Goal: Contribute content: Contribute content

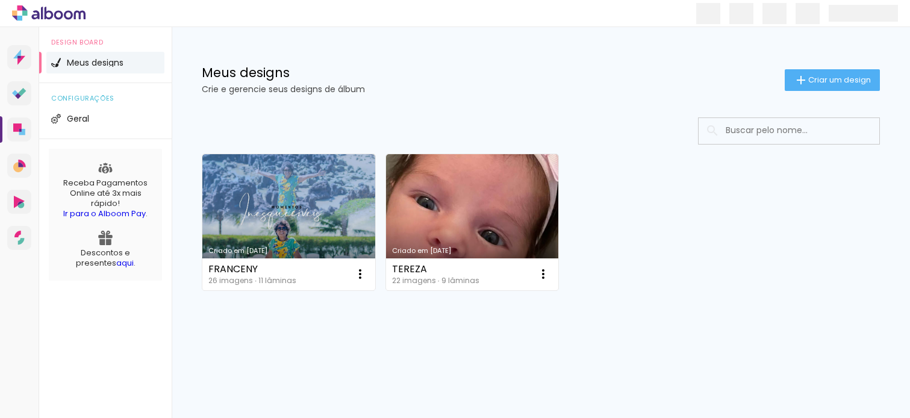
click at [473, 225] on link "Criado em [DATE]" at bounding box center [472, 222] width 173 height 136
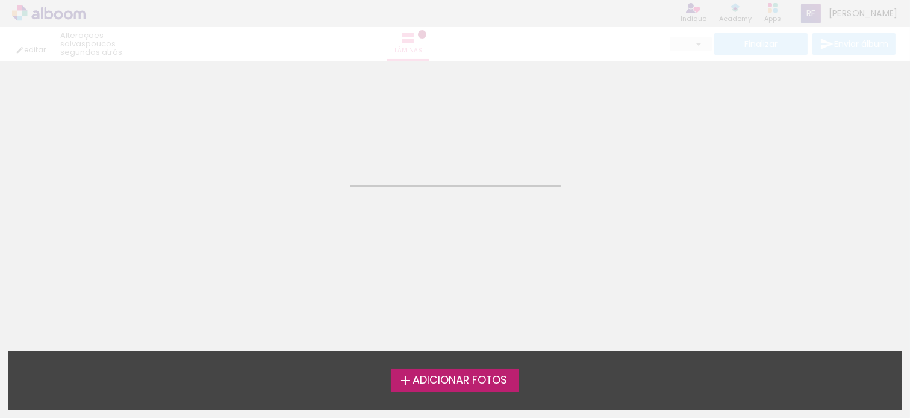
click at [562, 123] on neon-animatable "Confirmar Cancelar" at bounding box center [455, 122] width 910 height 122
click at [490, 382] on span "Adicionar Fotos" at bounding box center [459, 380] width 95 height 11
click at [0, 0] on input "file" at bounding box center [0, 0] width 0 height 0
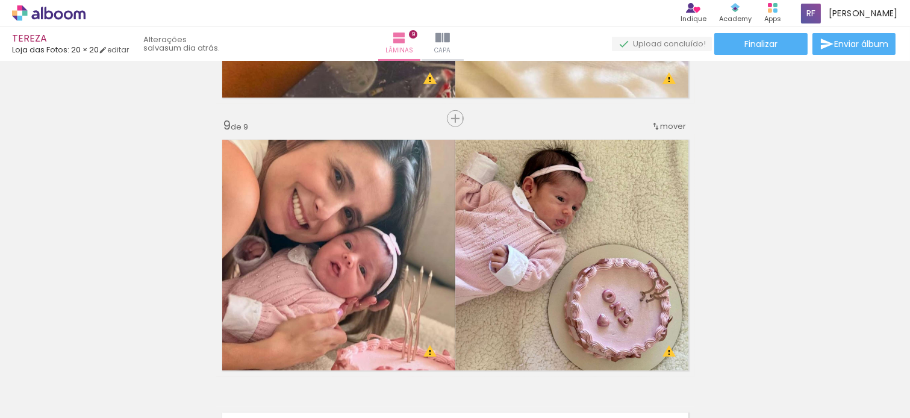
scroll to position [2166, 0]
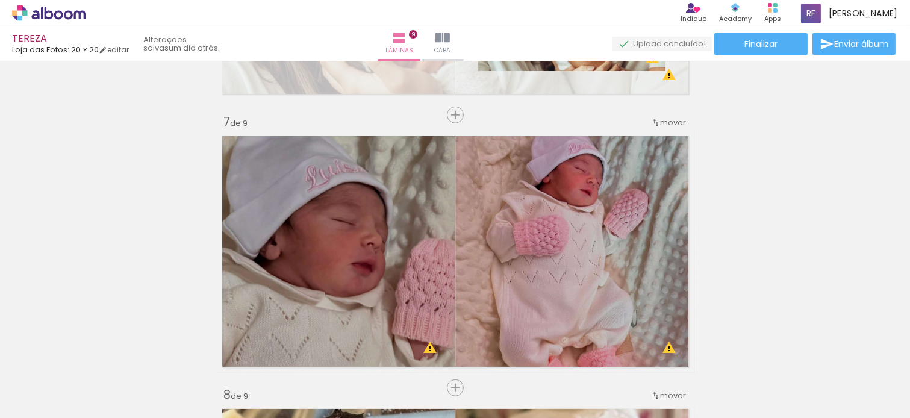
scroll to position [0, 0]
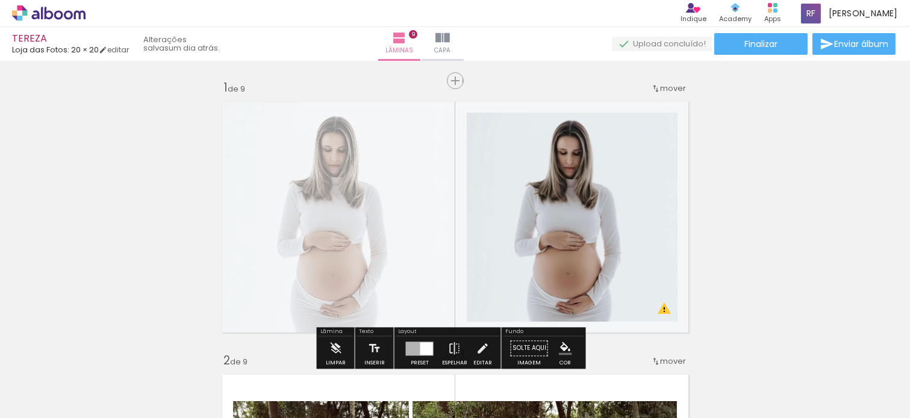
click at [334, 252] on quentale-layouter at bounding box center [455, 217] width 478 height 243
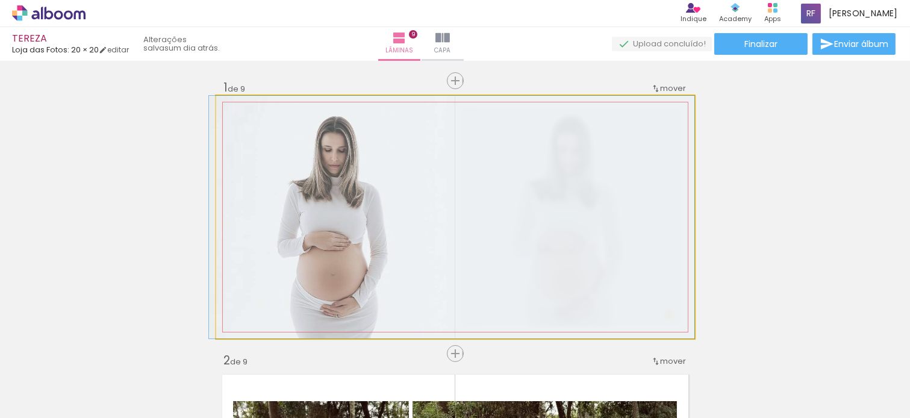
click at [334, 252] on quentale-photo at bounding box center [455, 217] width 478 height 243
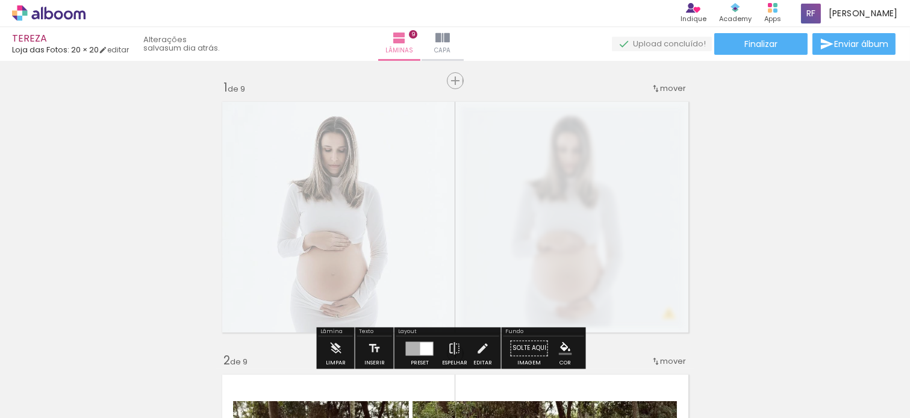
click at [0, 0] on slot "P&B" at bounding box center [0, 0] width 0 height 0
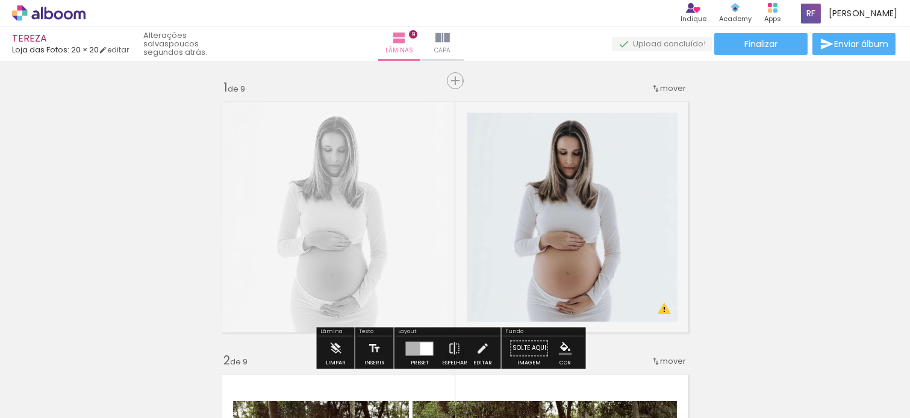
click at [368, 227] on quentale-layouter at bounding box center [455, 217] width 478 height 243
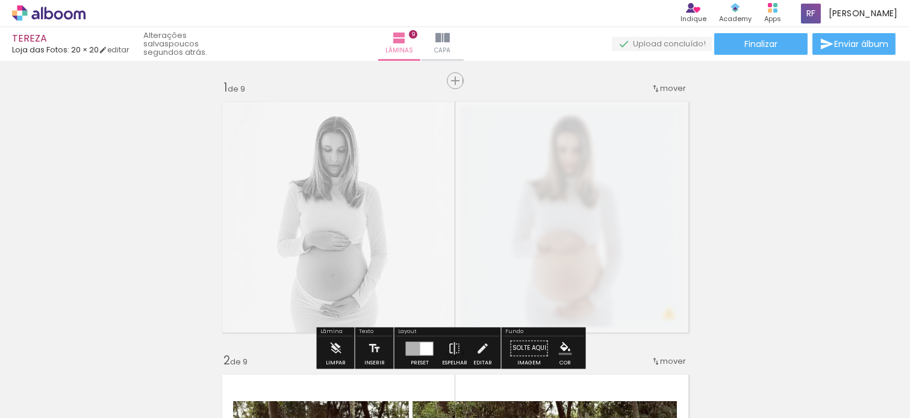
click at [368, 227] on quentale-photo at bounding box center [455, 217] width 478 height 243
click at [0, 0] on slot "P&B" at bounding box center [0, 0] width 0 height 0
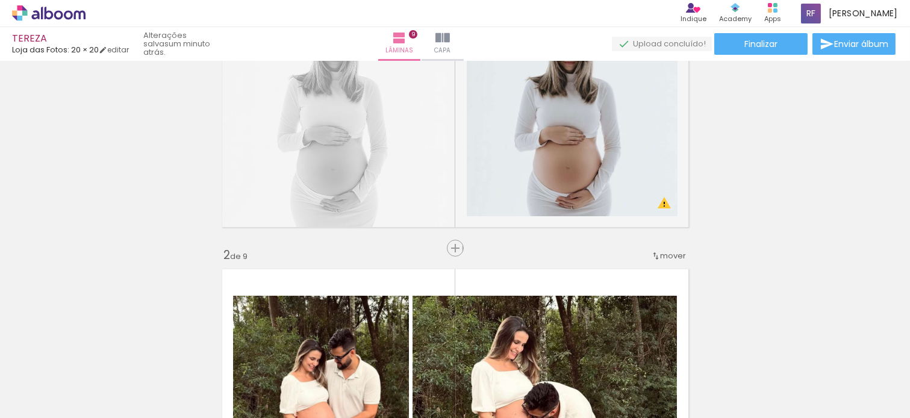
scroll to position [0, 0]
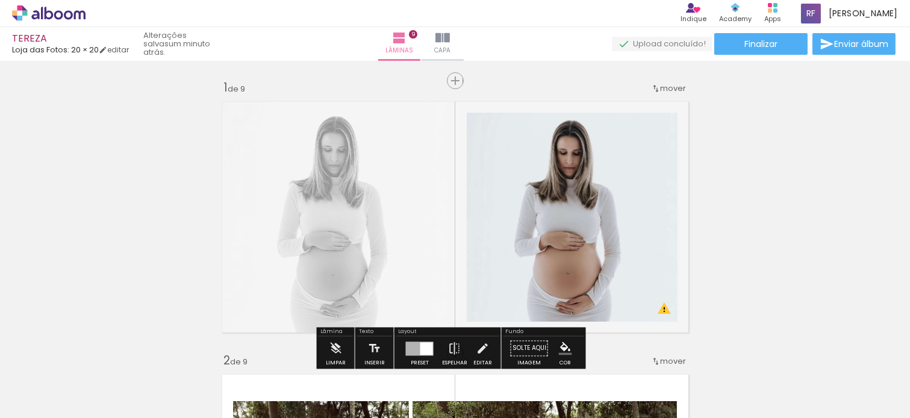
click at [341, 235] on quentale-layouter at bounding box center [455, 217] width 478 height 243
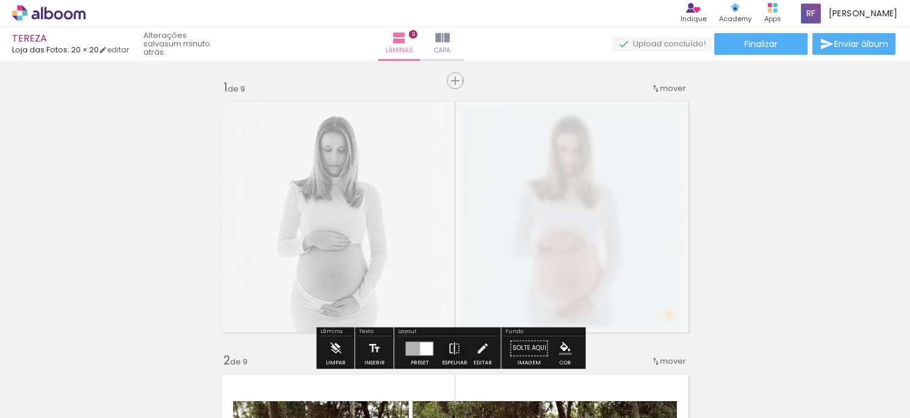
click at [341, 235] on quentale-photo at bounding box center [455, 217] width 478 height 243
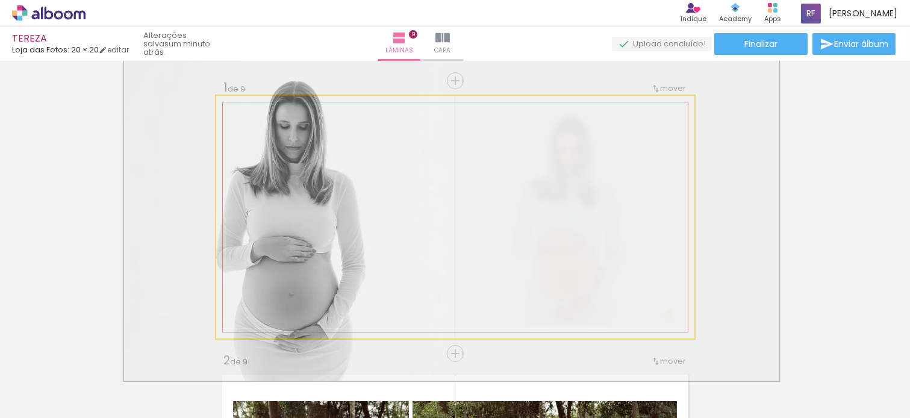
drag, startPoint x: 259, startPoint y: 125, endPoint x: 273, endPoint y: 125, distance: 14.5
click at [273, 125] on div at bounding box center [277, 126] width 11 height 11
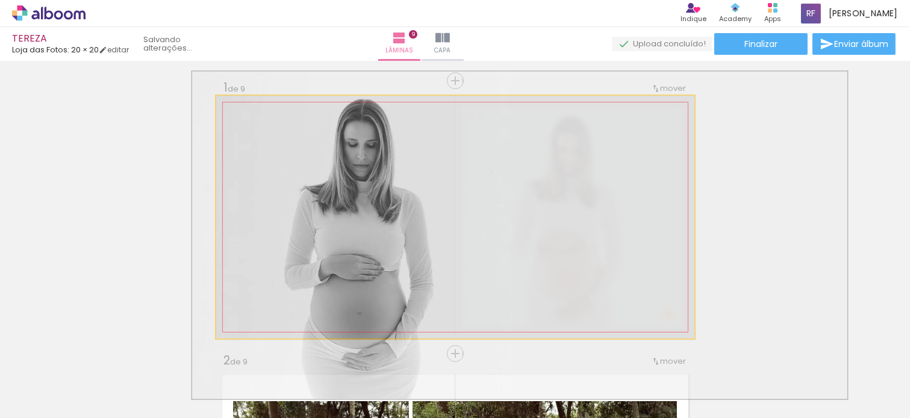
drag, startPoint x: 326, startPoint y: 195, endPoint x: 394, endPoint y: 213, distance: 70.4
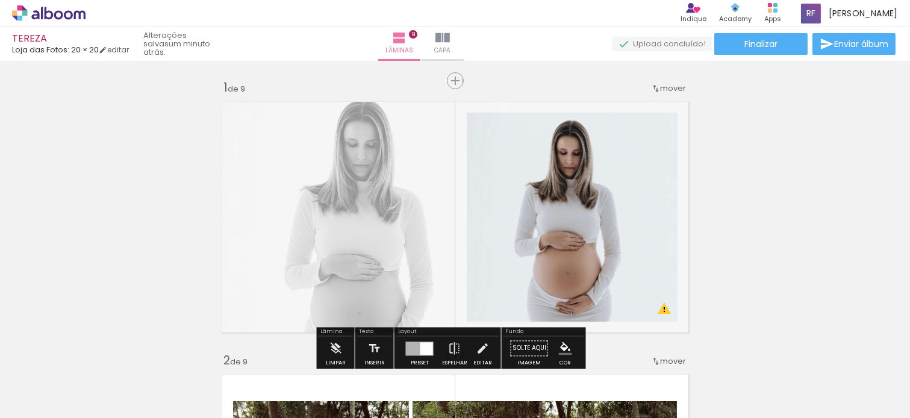
click at [361, 253] on quentale-layouter at bounding box center [455, 217] width 478 height 243
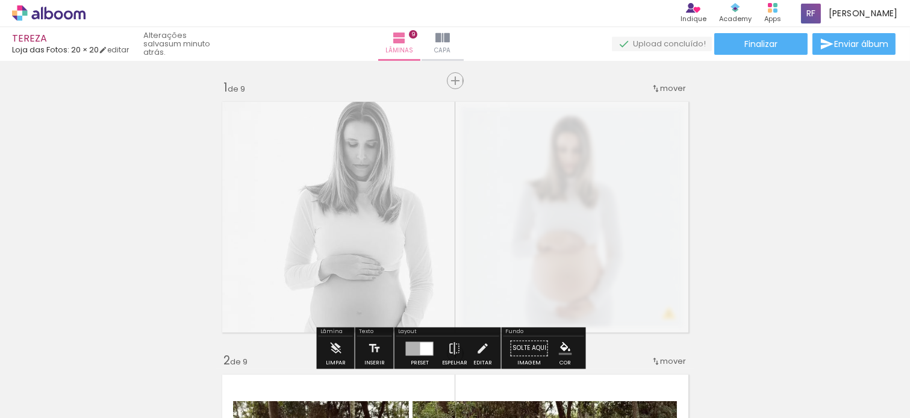
click at [361, 253] on quentale-photo at bounding box center [455, 217] width 478 height 243
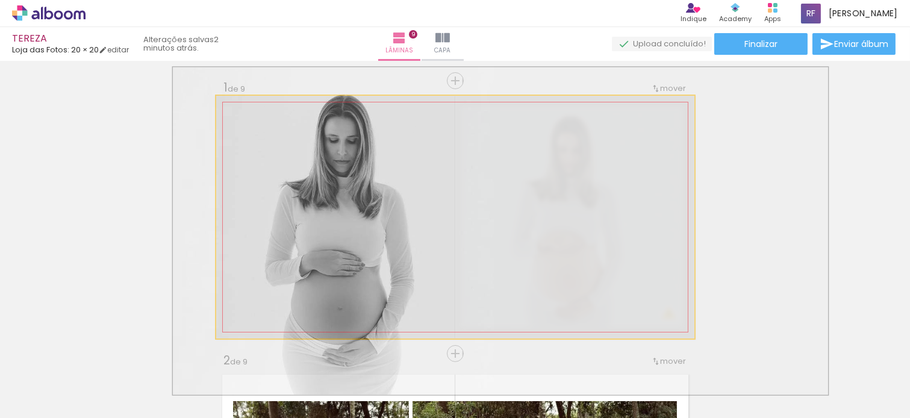
drag, startPoint x: 361, startPoint y: 253, endPoint x: 342, endPoint y: 249, distance: 19.7
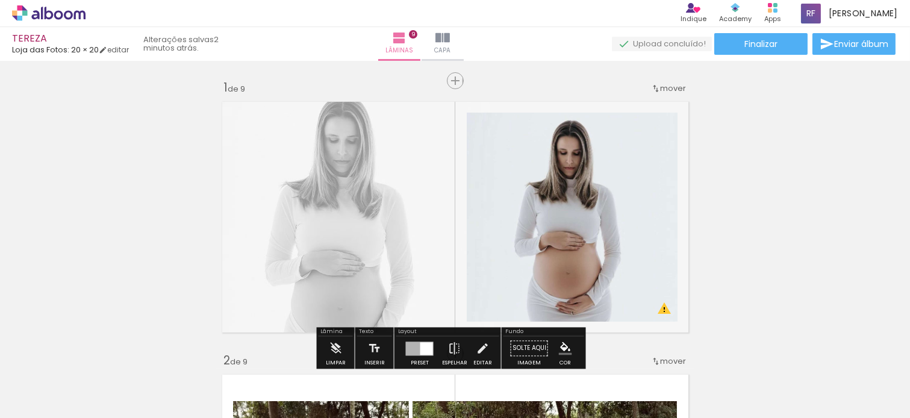
click at [314, 182] on quentale-layouter at bounding box center [455, 217] width 478 height 243
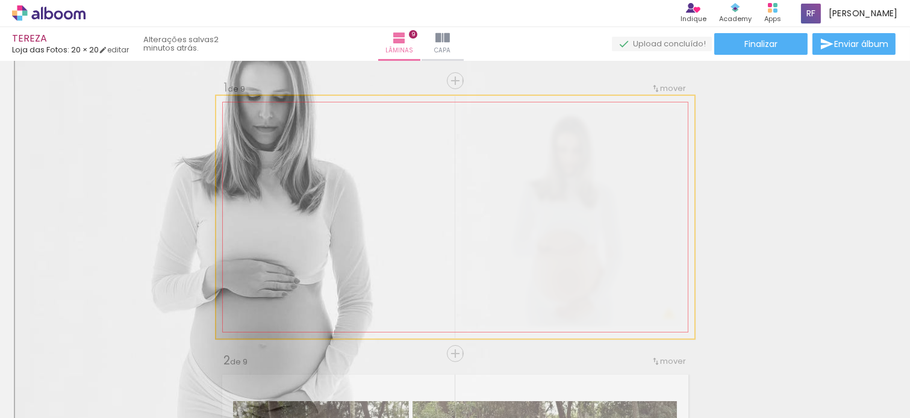
drag, startPoint x: 278, startPoint y: 124, endPoint x: 333, endPoint y: 122, distance: 54.8
click at [333, 117] on div "P&B Largura Cor" at bounding box center [476, 117] width 478 height 0
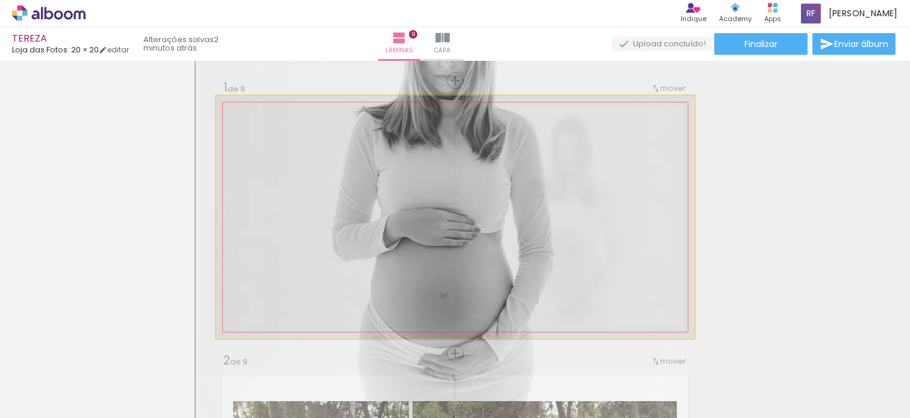
drag, startPoint x: 362, startPoint y: 221, endPoint x: 534, endPoint y: 173, distance: 178.7
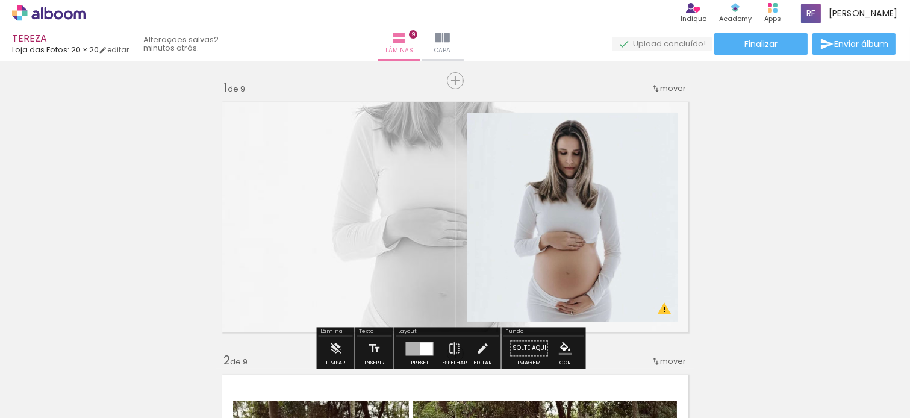
click at [429, 191] on quentale-layouter at bounding box center [455, 217] width 478 height 243
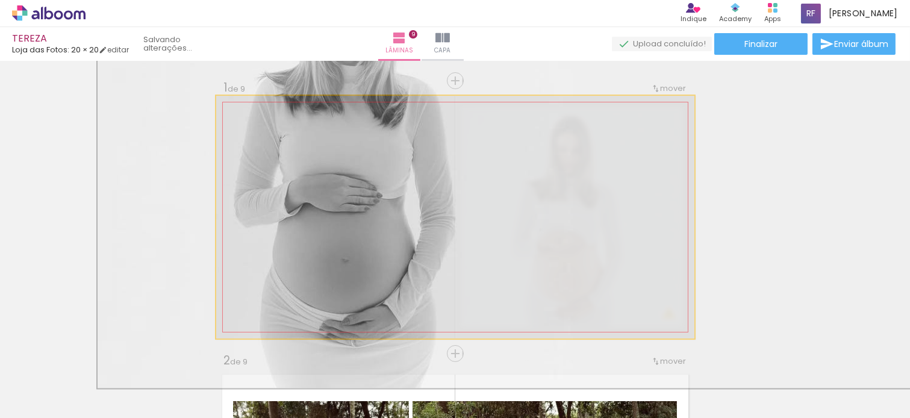
drag, startPoint x: 429, startPoint y: 220, endPoint x: 331, endPoint y: 185, distance: 104.0
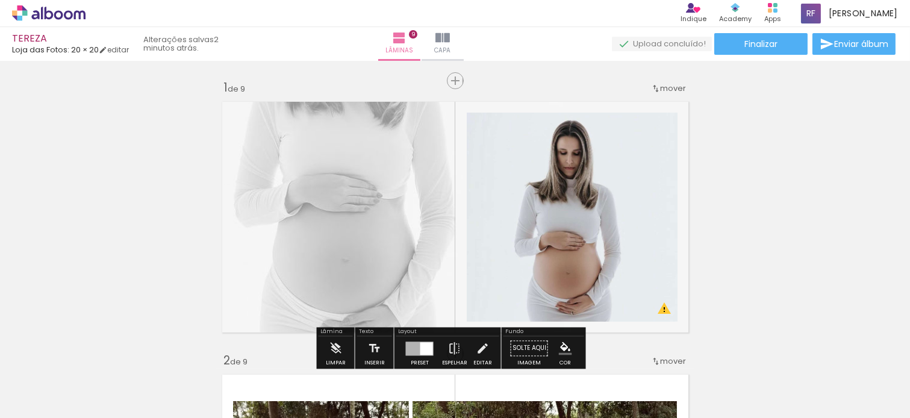
click at [352, 205] on quentale-layouter at bounding box center [455, 217] width 478 height 243
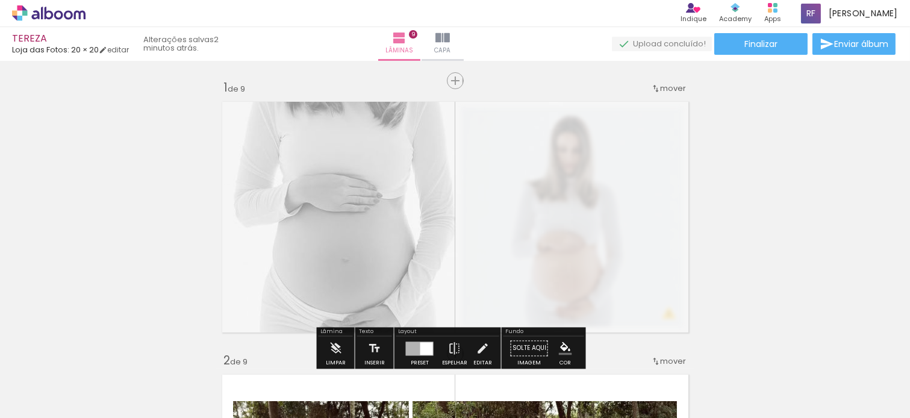
click at [352, 205] on quentale-photo at bounding box center [455, 217] width 478 height 243
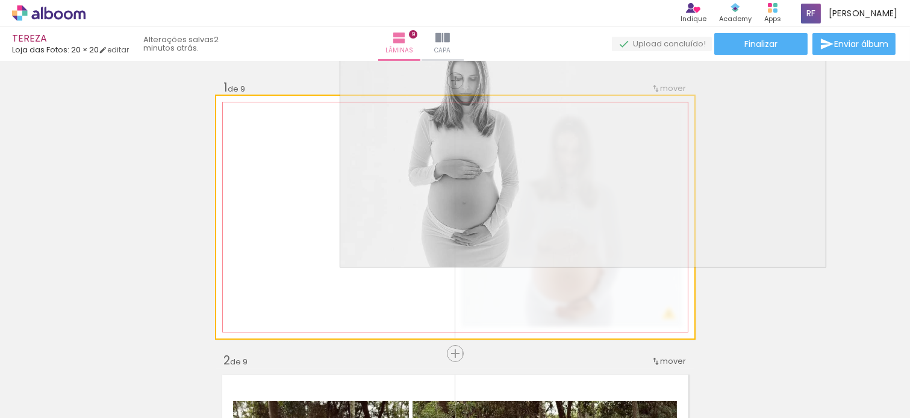
drag, startPoint x: 303, startPoint y: 129, endPoint x: 238, endPoint y: 131, distance: 65.1
type paper-slider "100"
click at [228, 133] on quentale-photo at bounding box center [455, 217] width 478 height 243
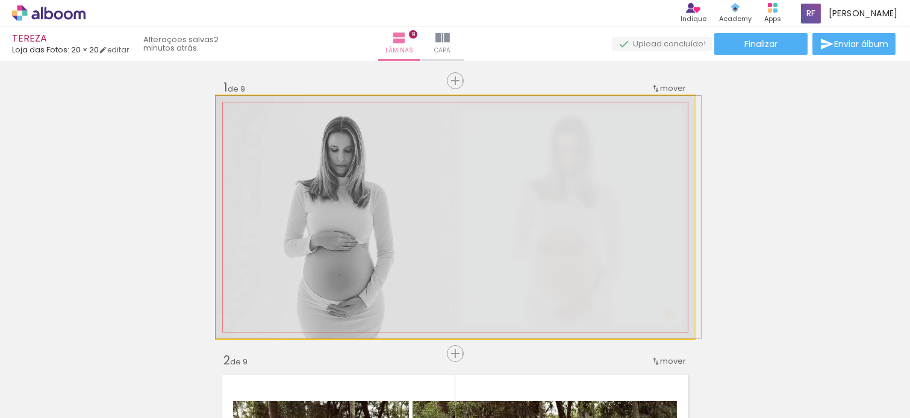
drag, startPoint x: 418, startPoint y: 219, endPoint x: 314, endPoint y: 269, distance: 115.8
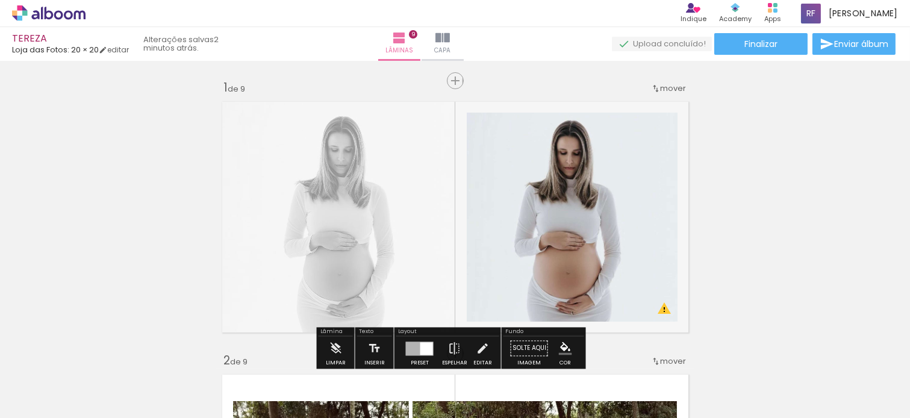
drag, startPoint x: 798, startPoint y: 182, endPoint x: 803, endPoint y: 179, distance: 6.2
drag, startPoint x: 342, startPoint y: 164, endPoint x: 379, endPoint y: 290, distance: 131.3
click at [379, 290] on quentale-layouter at bounding box center [455, 217] width 478 height 243
click at [375, 224] on quentale-layouter at bounding box center [455, 217] width 478 height 243
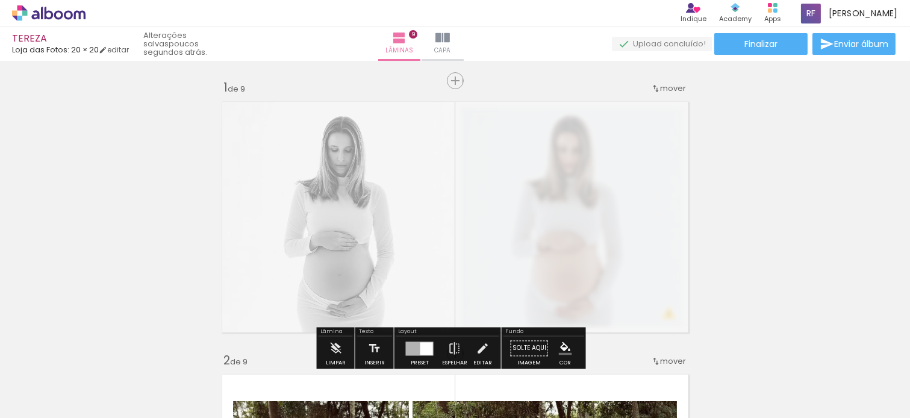
click at [375, 224] on quentale-photo at bounding box center [455, 217] width 478 height 243
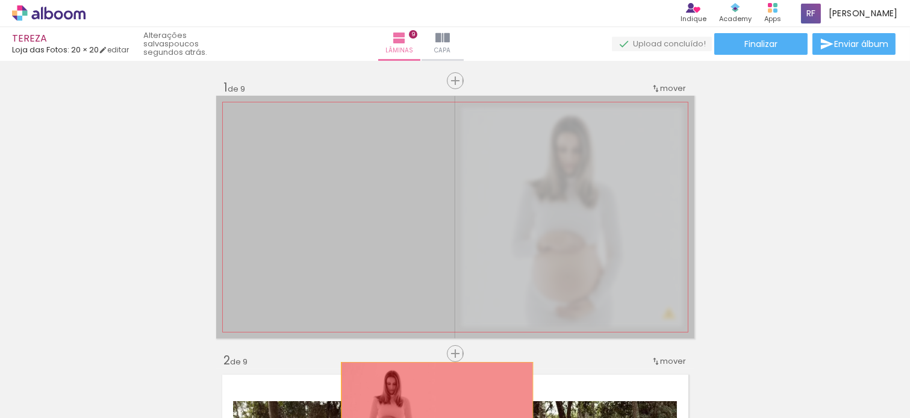
drag, startPoint x: 385, startPoint y: 191, endPoint x: 431, endPoint y: 411, distance: 223.9
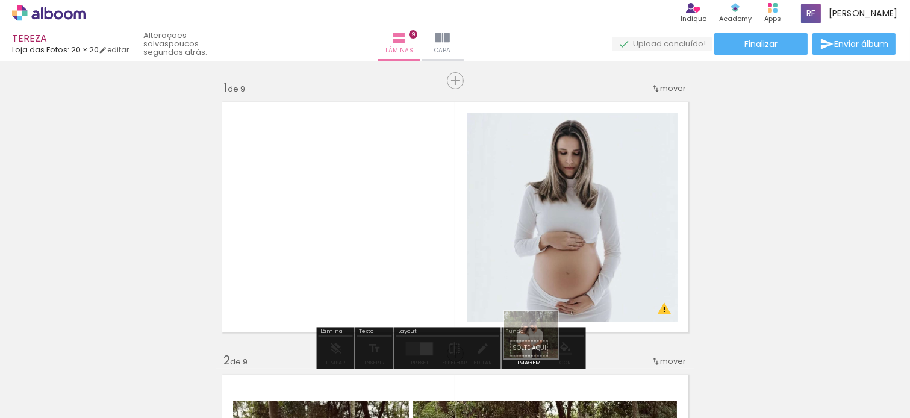
drag, startPoint x: 320, startPoint y: 381, endPoint x: 540, endPoint y: 347, distance: 222.9
click at [0, 0] on slot at bounding box center [0, 0] width 0 height 0
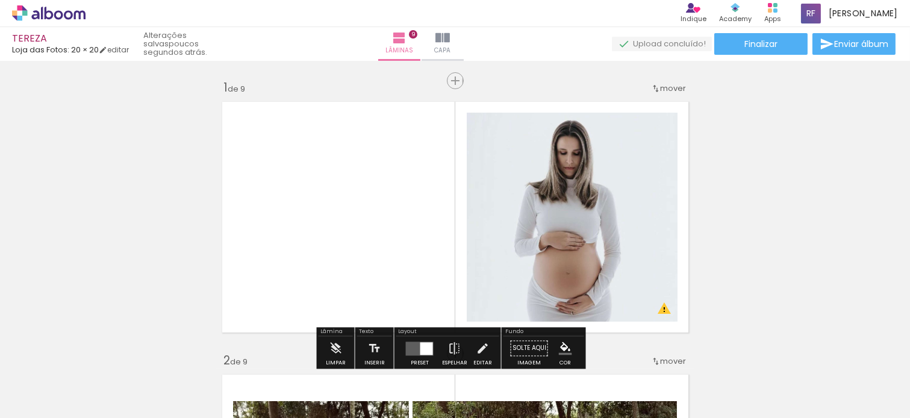
scroll to position [67, 0]
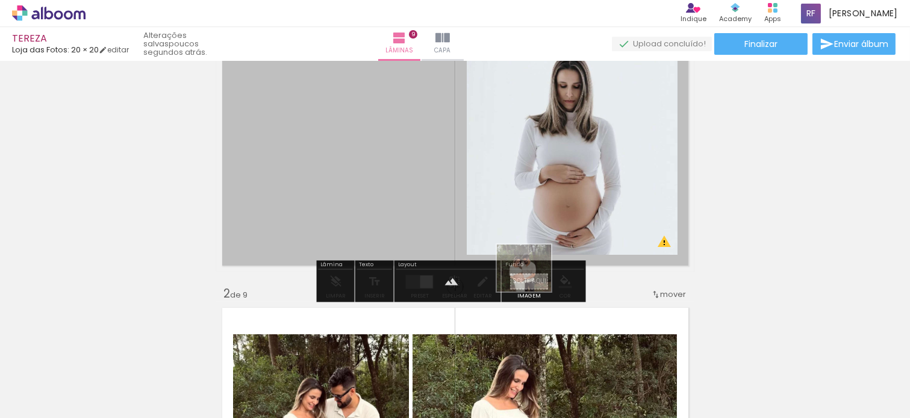
drag, startPoint x: 328, startPoint y: 394, endPoint x: 533, endPoint y: 281, distance: 234.7
click at [533, 281] on quentale-workspace at bounding box center [455, 209] width 910 height 418
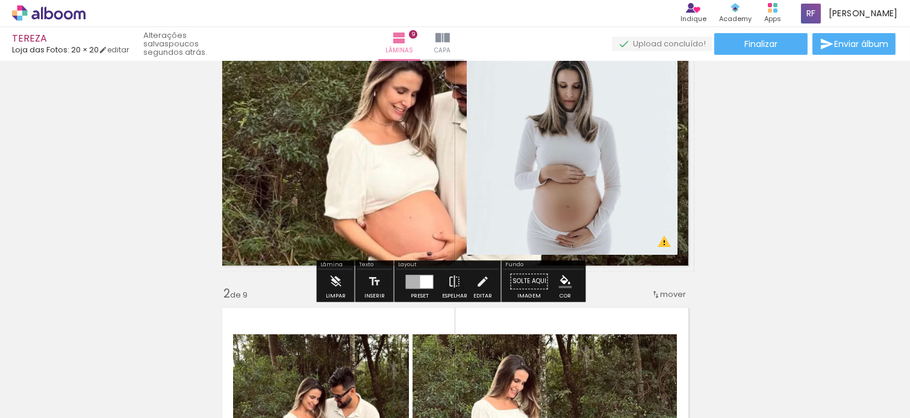
scroll to position [0, 0]
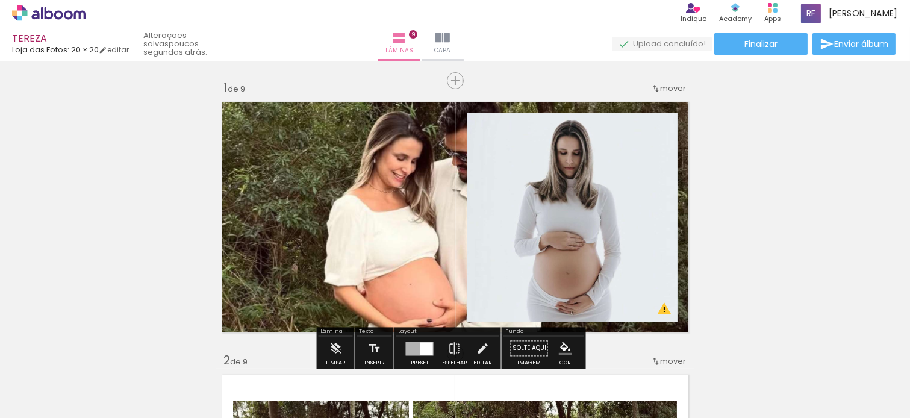
click at [345, 213] on quentale-layouter at bounding box center [455, 217] width 478 height 243
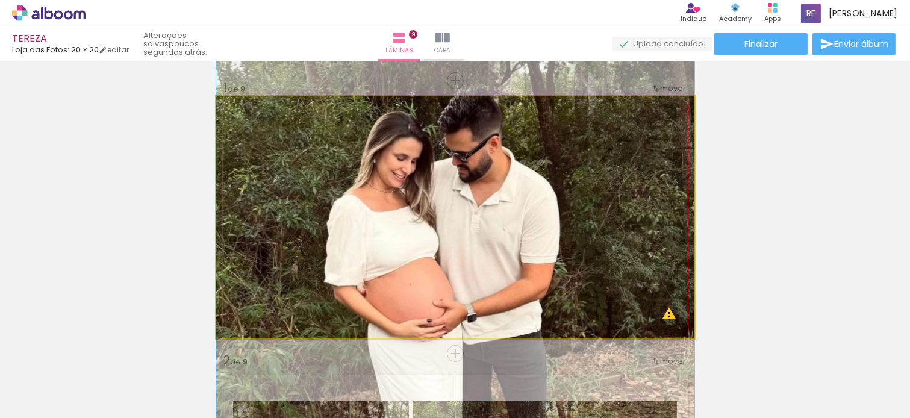
click at [345, 213] on quentale-photo at bounding box center [455, 217] width 478 height 243
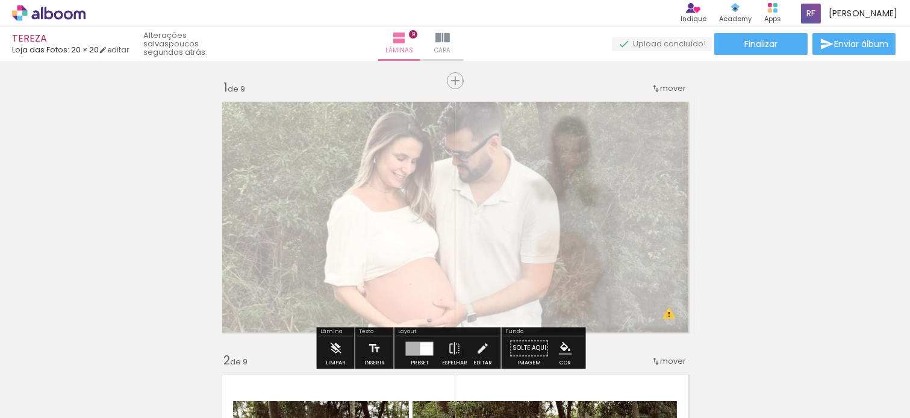
drag, startPoint x: 387, startPoint y: 128, endPoint x: 356, endPoint y: 134, distance: 31.2
type paper-slider "35"
click at [356, 134] on div at bounding box center [362, 126] width 19 height 19
click at [0, 0] on slot "P&B" at bounding box center [0, 0] width 0 height 0
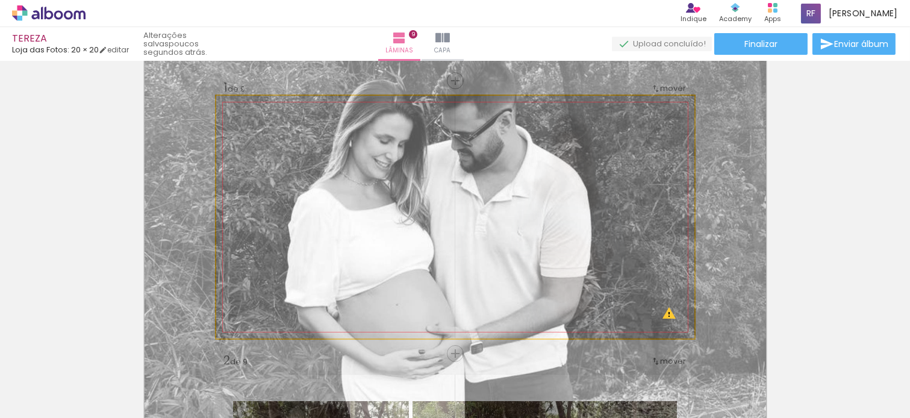
drag, startPoint x: 263, startPoint y: 127, endPoint x: 276, endPoint y: 128, distance: 12.7
click at [276, 128] on div at bounding box center [274, 126] width 19 height 19
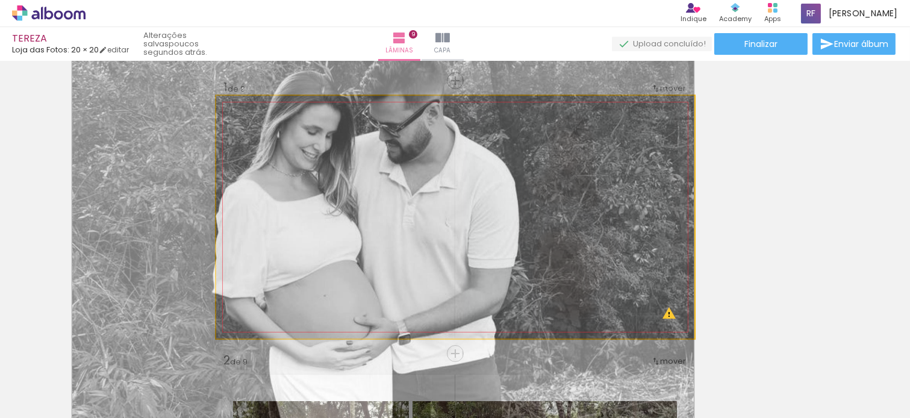
drag, startPoint x: 351, startPoint y: 208, endPoint x: 277, endPoint y: 199, distance: 74.6
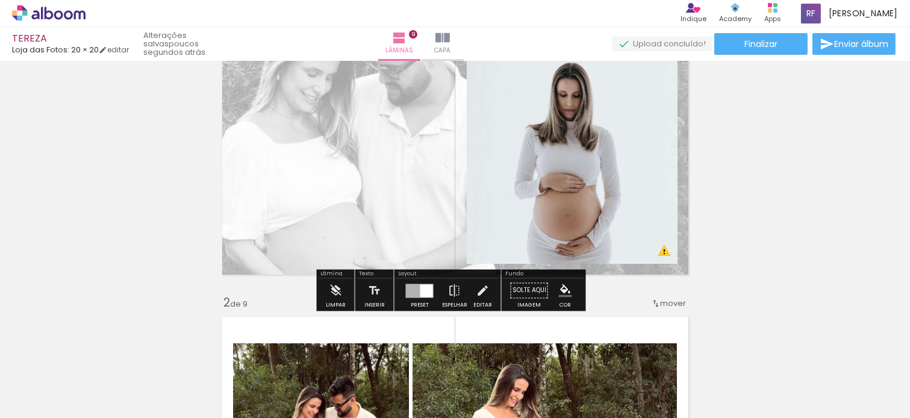
scroll to position [67, 0]
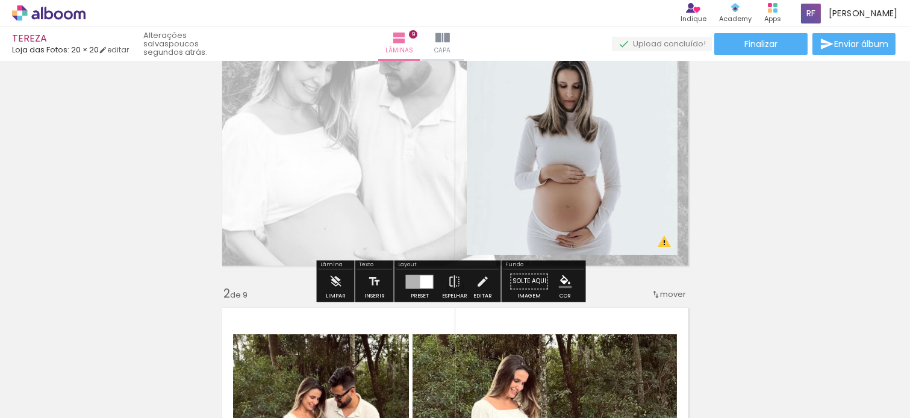
drag, startPoint x: 396, startPoint y: 188, endPoint x: 414, endPoint y: 188, distance: 18.7
click at [414, 188] on quentale-layouter at bounding box center [455, 150] width 478 height 243
click at [383, 179] on quentale-layouter at bounding box center [455, 150] width 478 height 243
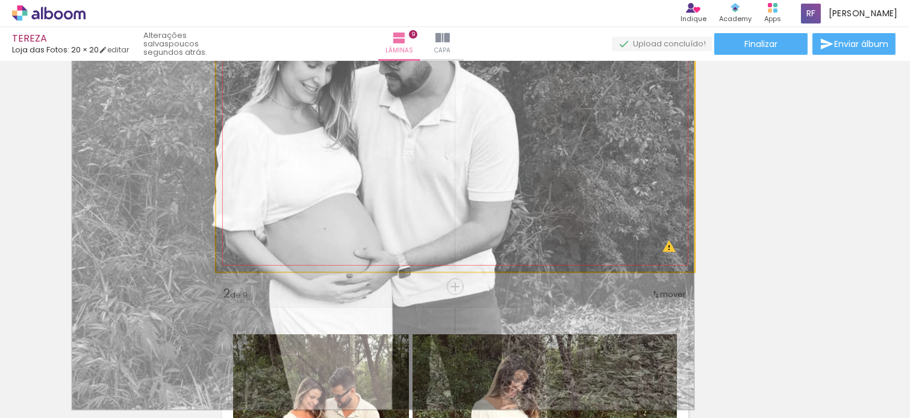
click at [383, 179] on quentale-photo at bounding box center [455, 150] width 478 height 243
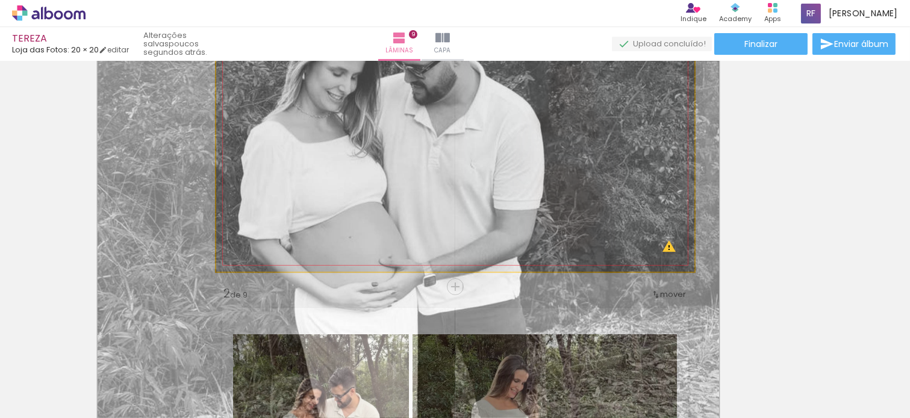
drag, startPoint x: 385, startPoint y: 167, endPoint x: 414, endPoint y: 176, distance: 29.5
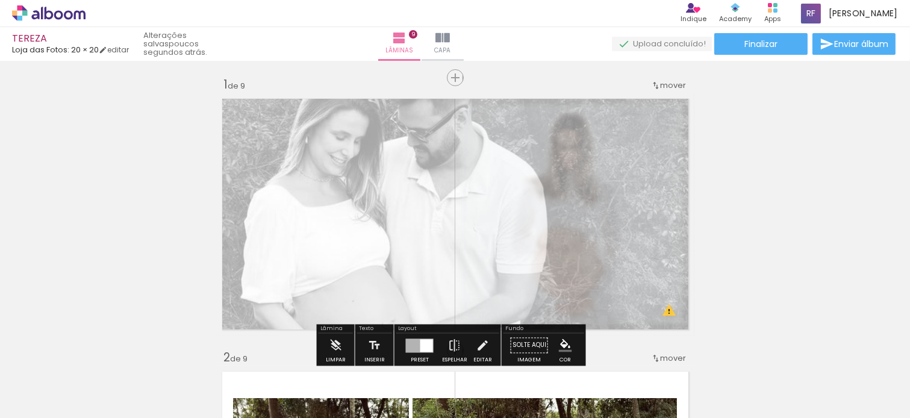
scroll to position [0, 0]
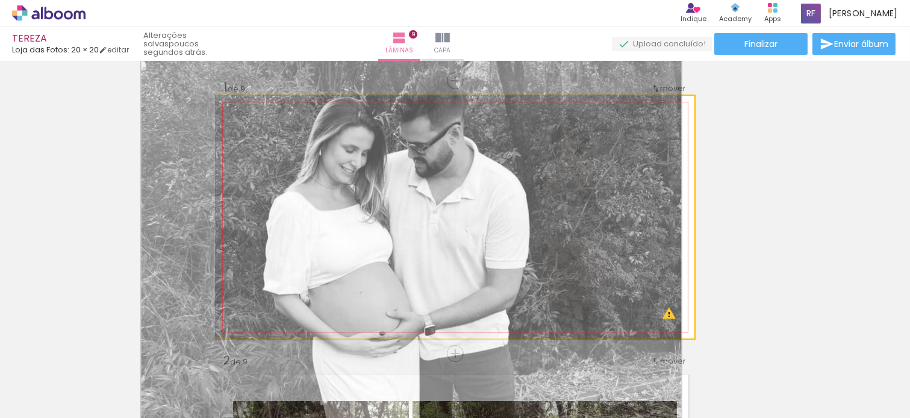
drag, startPoint x: 278, startPoint y: 125, endPoint x: 270, endPoint y: 125, distance: 7.8
click at [270, 125] on div at bounding box center [268, 126] width 19 height 19
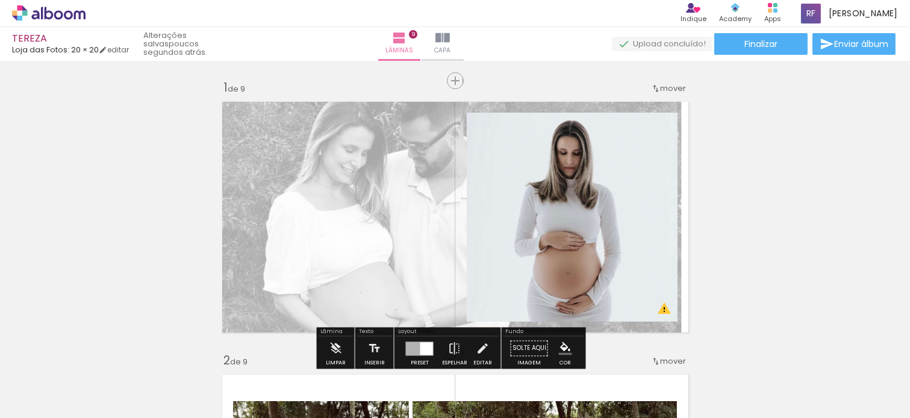
drag, startPoint x: 381, startPoint y: 211, endPoint x: 330, endPoint y: 213, distance: 50.6
click at [330, 213] on quentale-layouter at bounding box center [455, 217] width 478 height 243
click at [358, 219] on quentale-layouter at bounding box center [455, 217] width 478 height 243
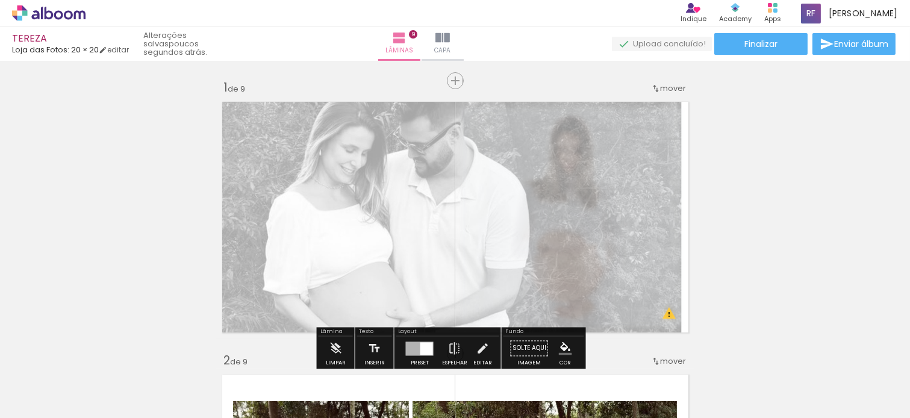
click at [358, 219] on quentale-photo at bounding box center [455, 217] width 478 height 243
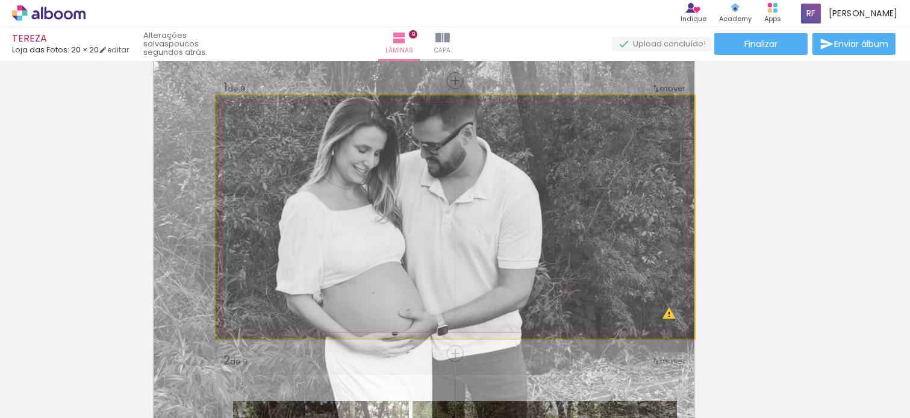
drag, startPoint x: 358, startPoint y: 219, endPoint x: 352, endPoint y: 220, distance: 6.7
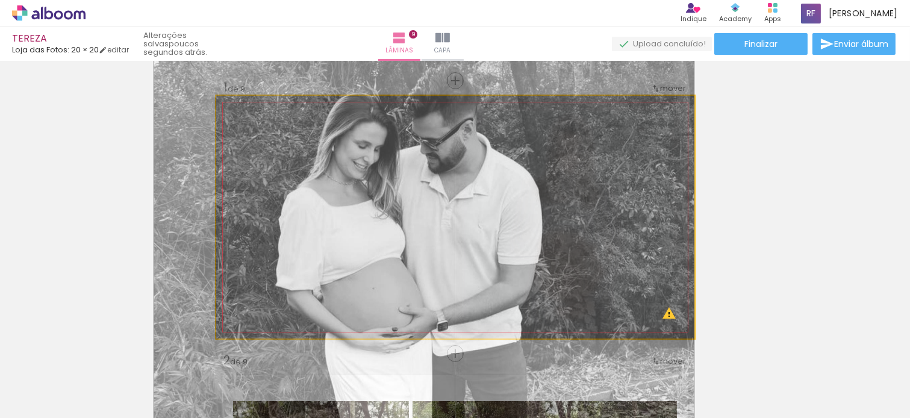
drag, startPoint x: 372, startPoint y: 220, endPoint x: 272, endPoint y: 219, distance: 99.4
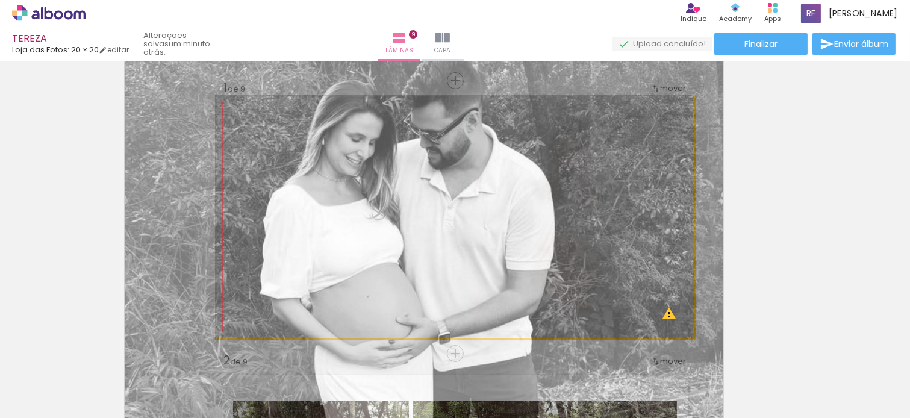
click at [273, 128] on div at bounding box center [273, 126] width 19 height 19
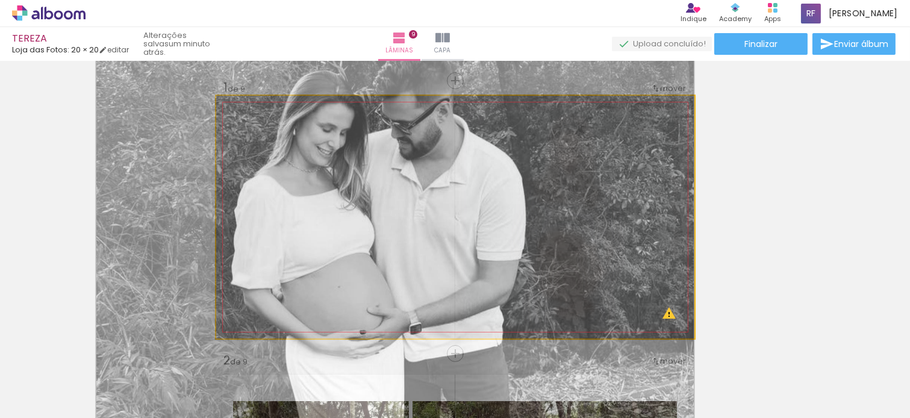
drag, startPoint x: 333, startPoint y: 217, endPoint x: 254, endPoint y: 207, distance: 79.5
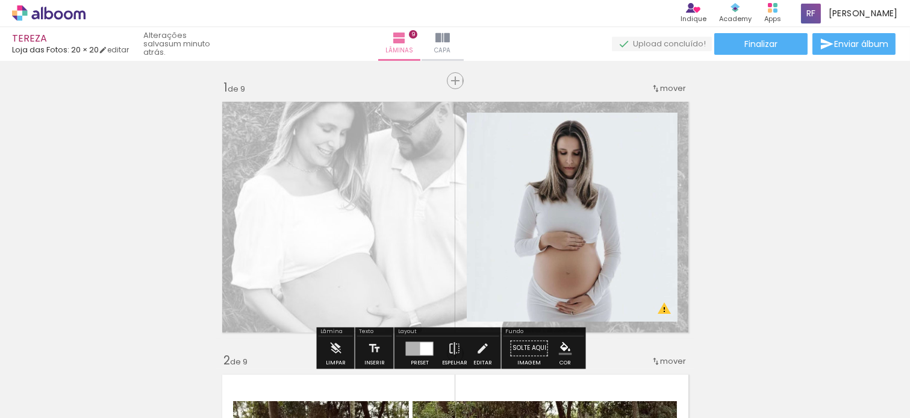
click at [355, 163] on quentale-layouter at bounding box center [455, 217] width 478 height 243
click at [355, 163] on quentale-photo at bounding box center [455, 217] width 478 height 243
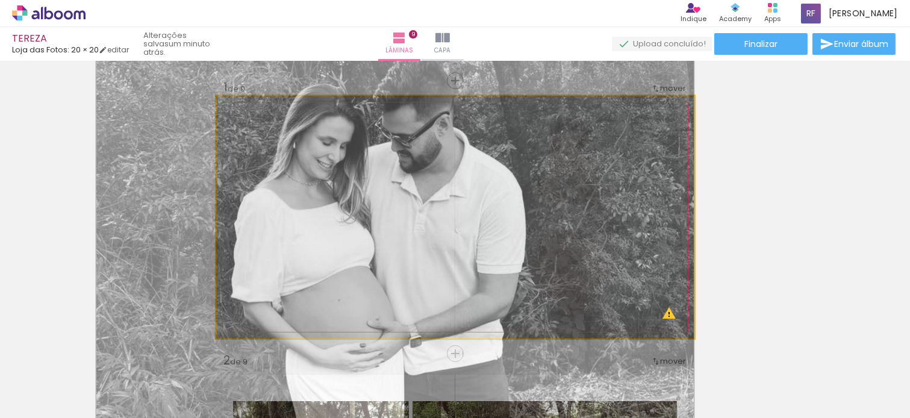
drag, startPoint x: 355, startPoint y: 163, endPoint x: 354, endPoint y: 176, distance: 13.3
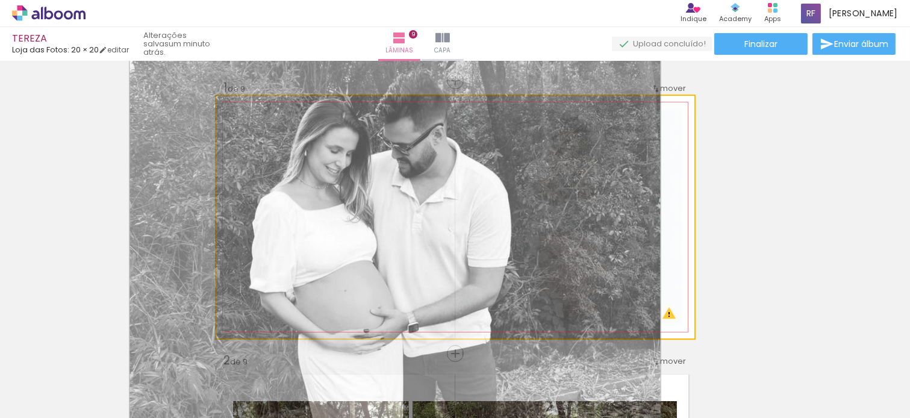
drag, startPoint x: 268, startPoint y: 128, endPoint x: 261, endPoint y: 128, distance: 6.6
click at [262, 128] on div at bounding box center [267, 126] width 11 height 11
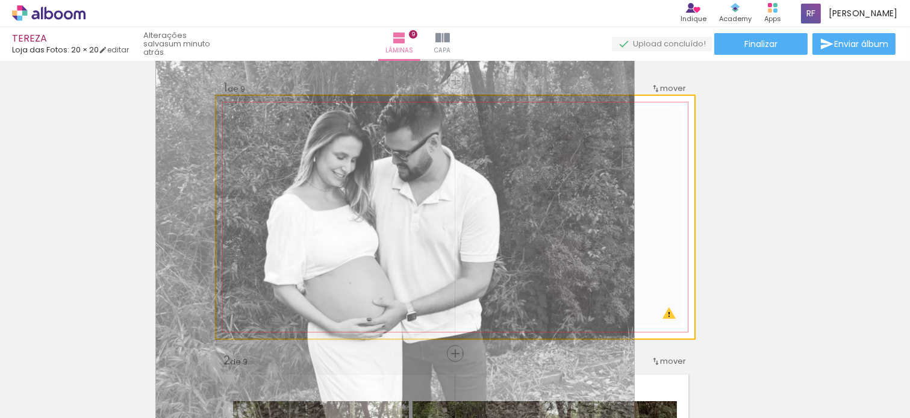
drag, startPoint x: 269, startPoint y: 127, endPoint x: 235, endPoint y: 123, distance: 33.9
click at [238, 123] on div at bounding box center [280, 126] width 84 height 18
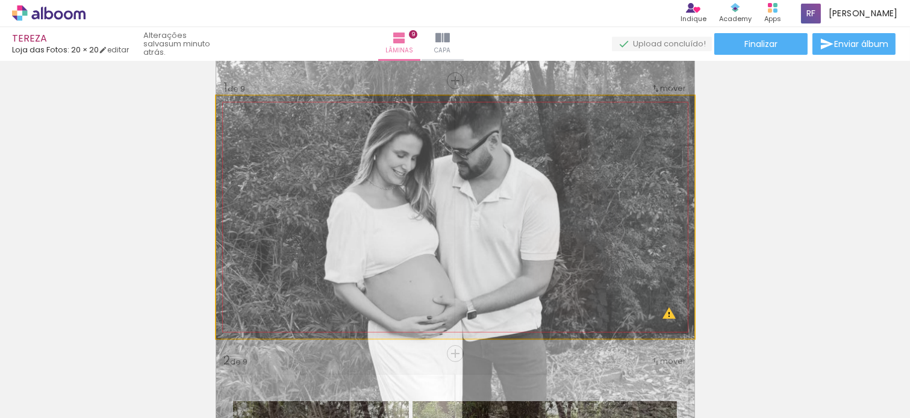
drag, startPoint x: 316, startPoint y: 157, endPoint x: 270, endPoint y: 152, distance: 46.0
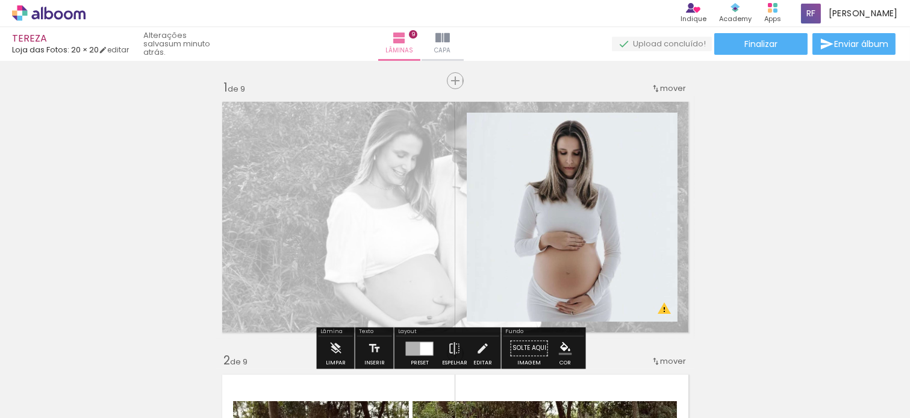
click at [412, 197] on quentale-layouter at bounding box center [455, 217] width 478 height 243
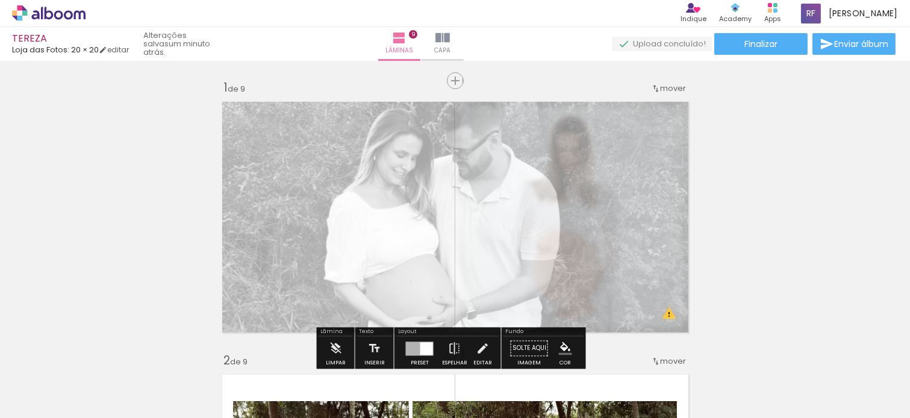
click at [412, 197] on quentale-photo at bounding box center [455, 217] width 478 height 243
click at [405, 202] on quentale-photo at bounding box center [455, 217] width 478 height 243
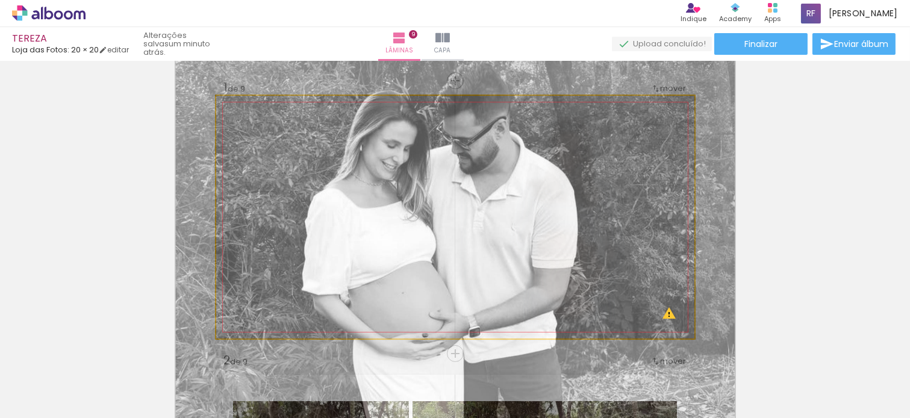
drag, startPoint x: 263, startPoint y: 127, endPoint x: 270, endPoint y: 127, distance: 7.2
click at [270, 127] on div at bounding box center [269, 126] width 19 height 19
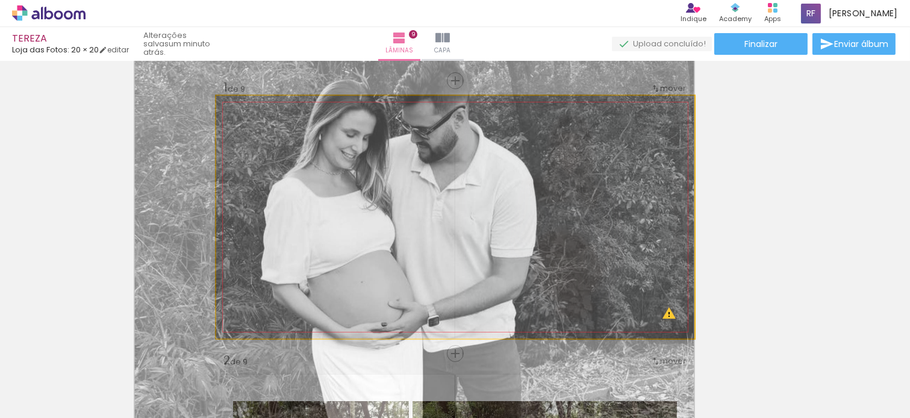
drag, startPoint x: 332, startPoint y: 194, endPoint x: 232, endPoint y: 183, distance: 99.9
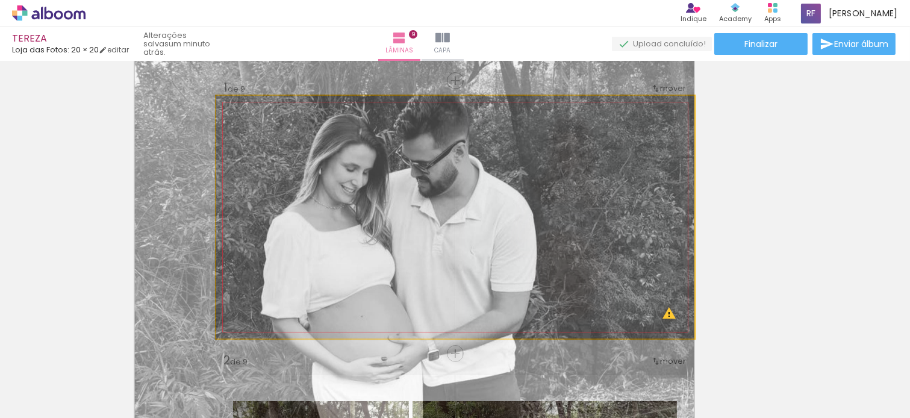
drag, startPoint x: 375, startPoint y: 191, endPoint x: 258, endPoint y: 225, distance: 121.7
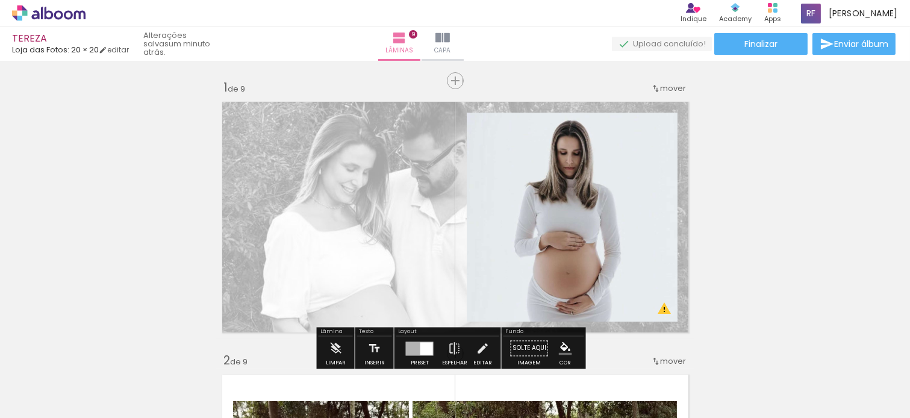
click at [344, 207] on quentale-layouter at bounding box center [455, 217] width 478 height 243
click at [344, 207] on quentale-photo at bounding box center [455, 217] width 478 height 243
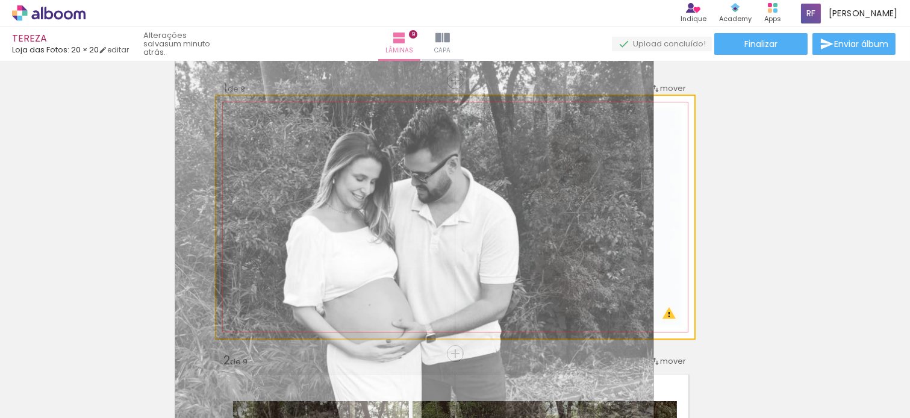
drag, startPoint x: 270, startPoint y: 126, endPoint x: 118, endPoint y: 132, distance: 151.9
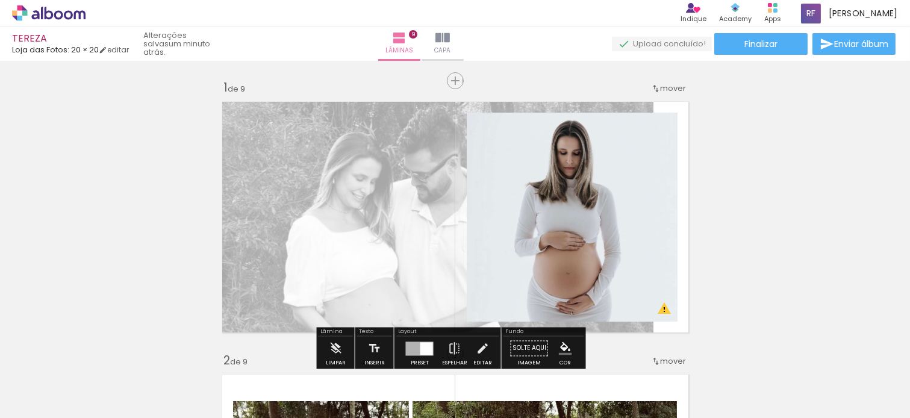
click at [361, 190] on quentale-layouter at bounding box center [455, 217] width 478 height 243
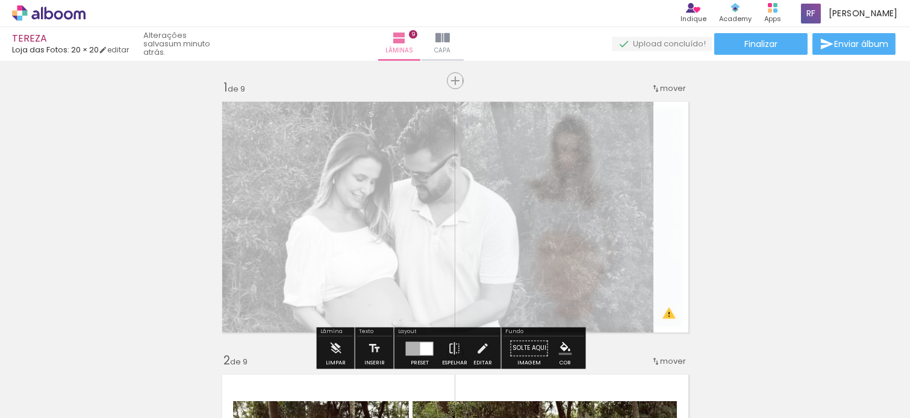
click at [361, 190] on quentale-photo at bounding box center [455, 217] width 478 height 243
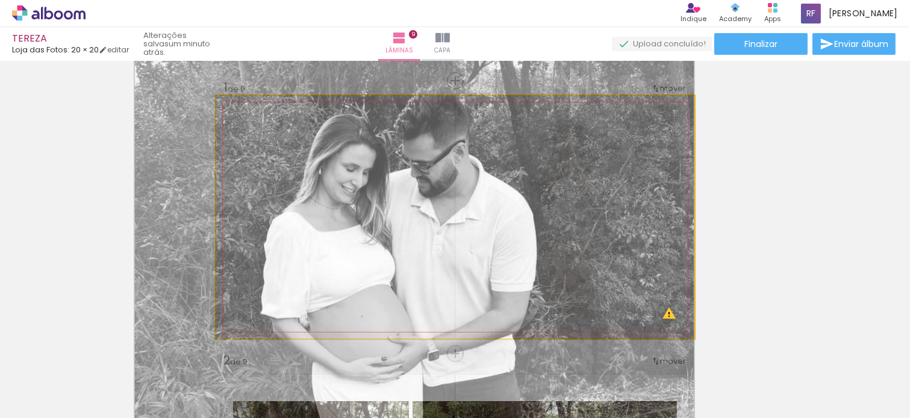
drag, startPoint x: 261, startPoint y: 125, endPoint x: 278, endPoint y: 161, distance: 39.9
type paper-slider "114"
click at [267, 125] on div at bounding box center [269, 126] width 19 height 19
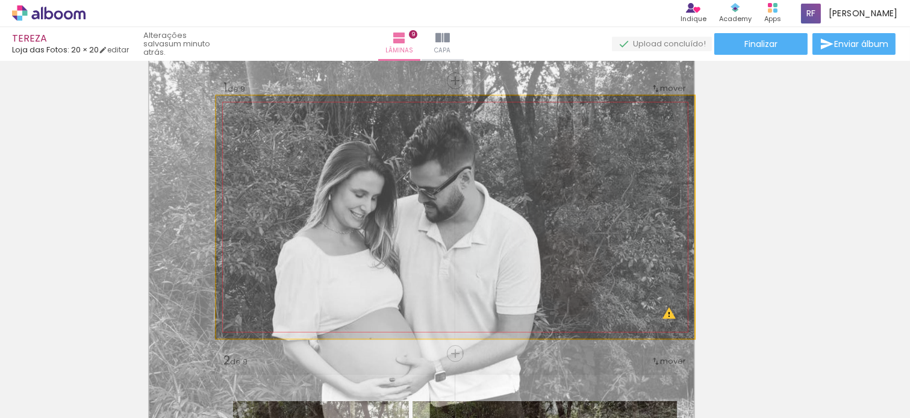
drag, startPoint x: 294, startPoint y: 205, endPoint x: 287, endPoint y: 229, distance: 25.0
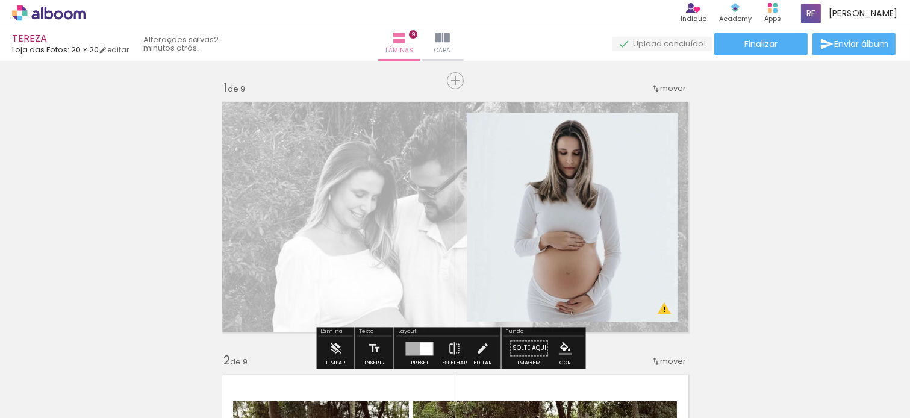
click at [382, 196] on quentale-layouter at bounding box center [455, 217] width 478 height 243
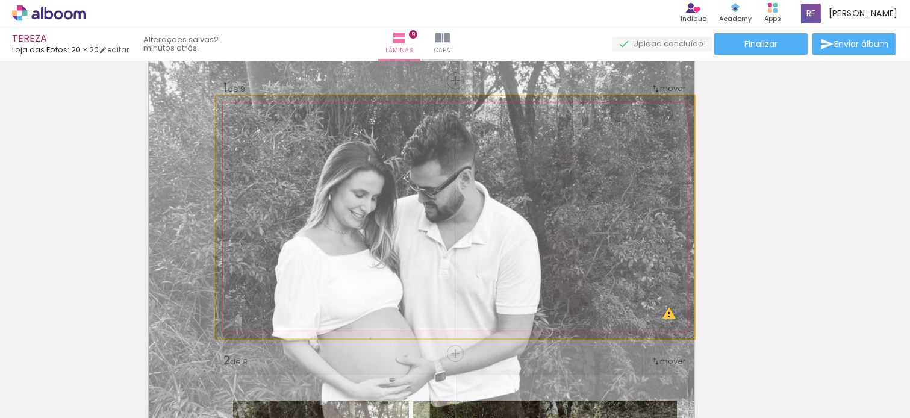
click at [382, 196] on quentale-photo at bounding box center [455, 217] width 478 height 243
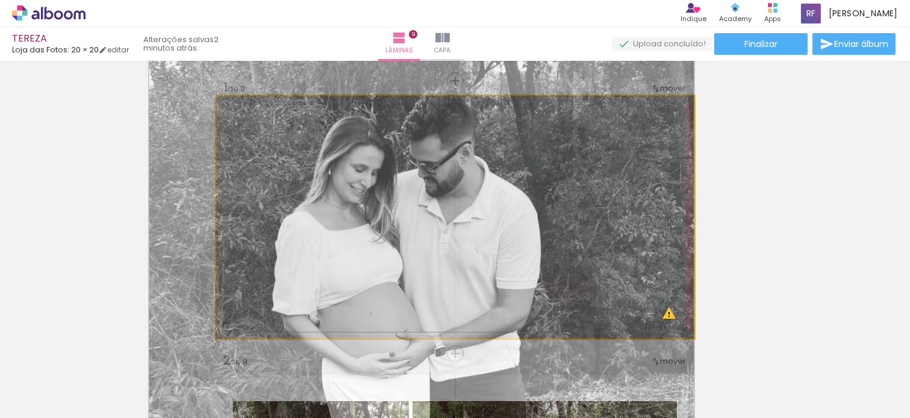
drag, startPoint x: 384, startPoint y: 202, endPoint x: 384, endPoint y: 177, distance: 25.3
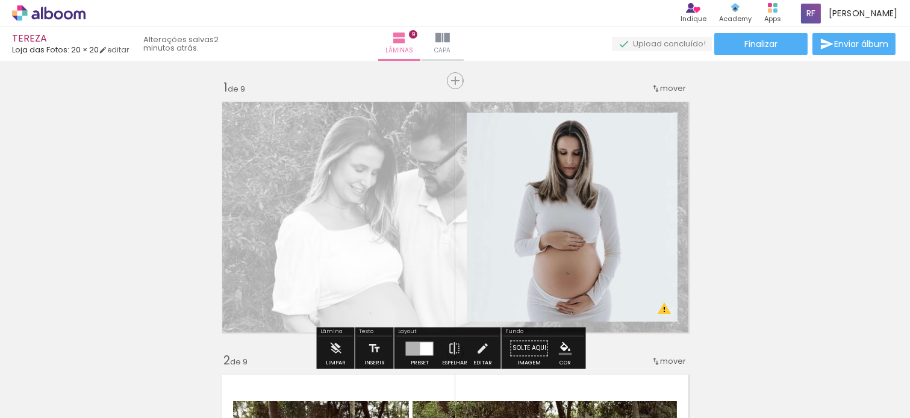
click at [330, 199] on quentale-layouter at bounding box center [455, 217] width 478 height 243
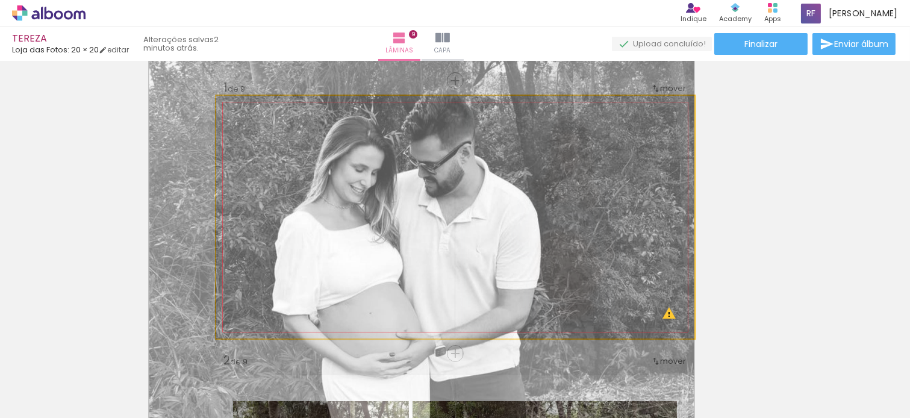
click at [330, 199] on quentale-photo at bounding box center [455, 217] width 478 height 243
click at [334, 238] on quentale-photo at bounding box center [455, 217] width 478 height 243
click at [364, 271] on quentale-photo at bounding box center [455, 217] width 478 height 243
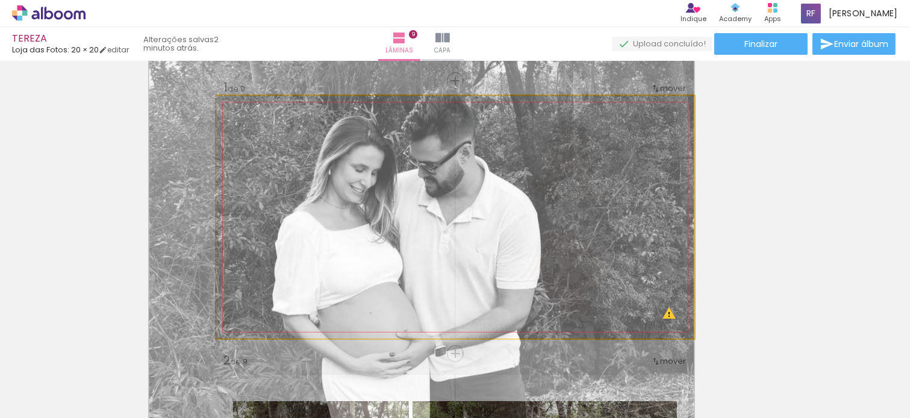
click at [272, 129] on div at bounding box center [268, 126] width 19 height 19
click at [273, 129] on div at bounding box center [286, 126] width 47 height 19
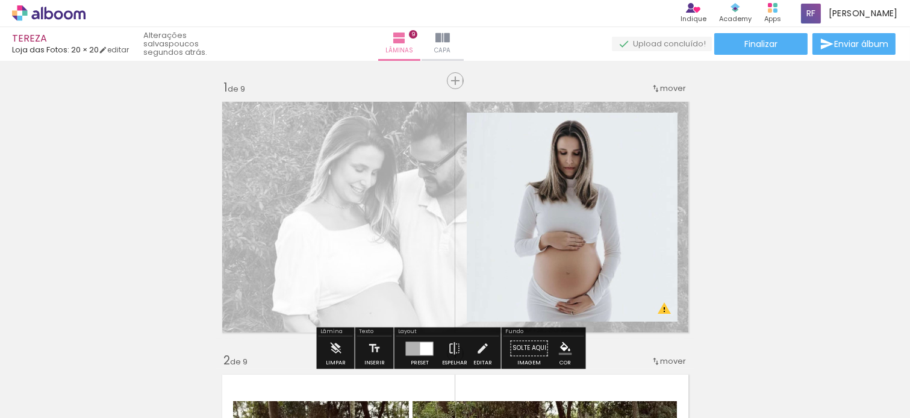
click at [365, 206] on quentale-layouter at bounding box center [455, 217] width 478 height 243
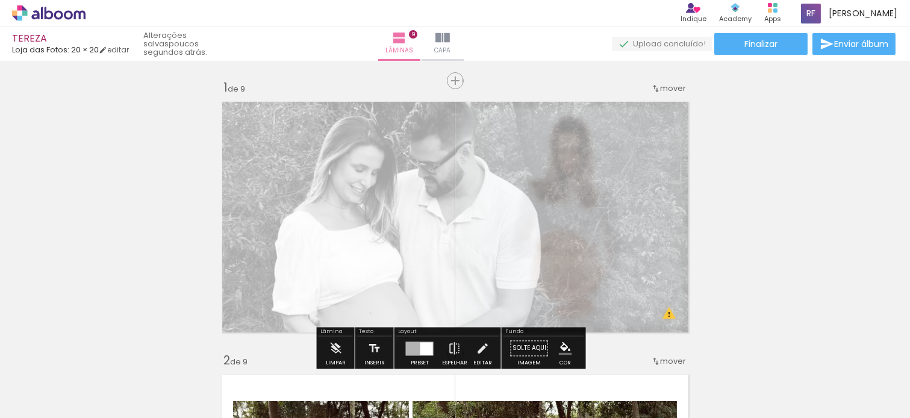
click at [365, 206] on quentale-photo at bounding box center [455, 217] width 478 height 243
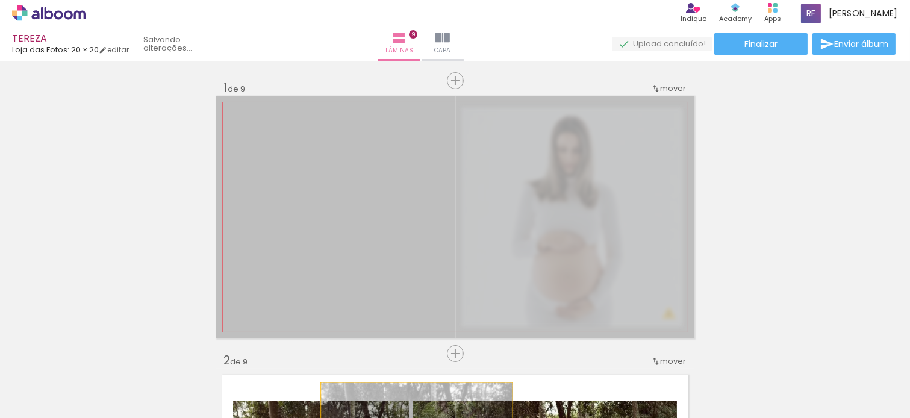
drag, startPoint x: 350, startPoint y: 205, endPoint x: 411, endPoint y: 431, distance: 234.3
click at [411, 417] on html "link( href="../../bower_components/polymer/polymer.html" rel="import" ) picture…" at bounding box center [455, 209] width 910 height 418
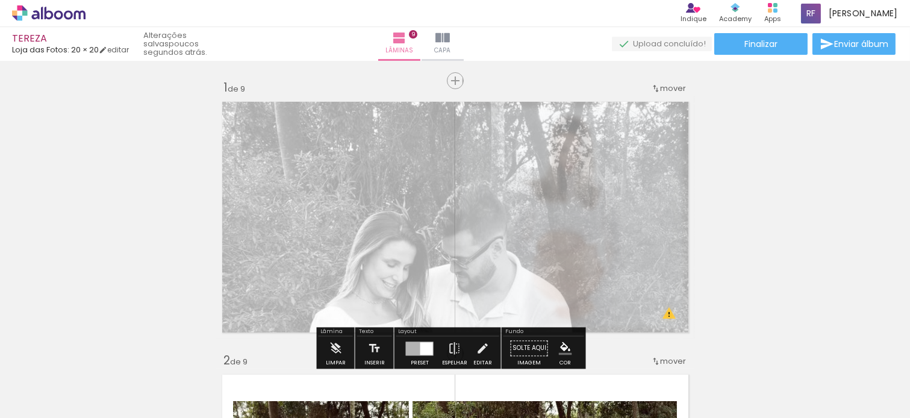
scroll to position [201, 0]
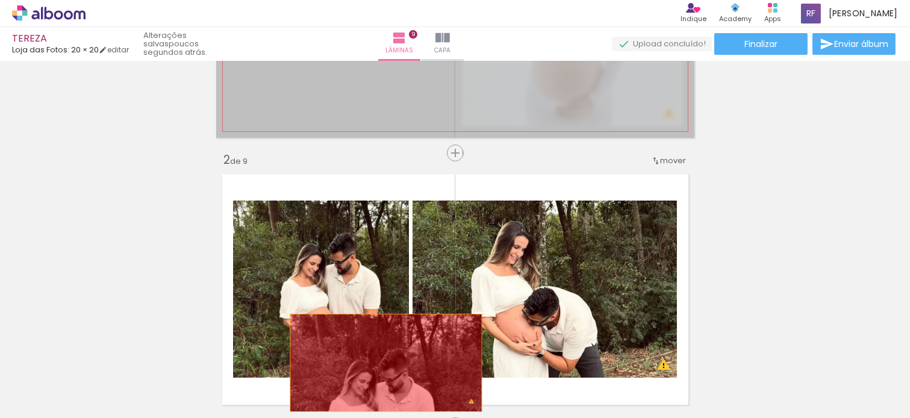
drag, startPoint x: 310, startPoint y: 80, endPoint x: 380, endPoint y: 362, distance: 290.9
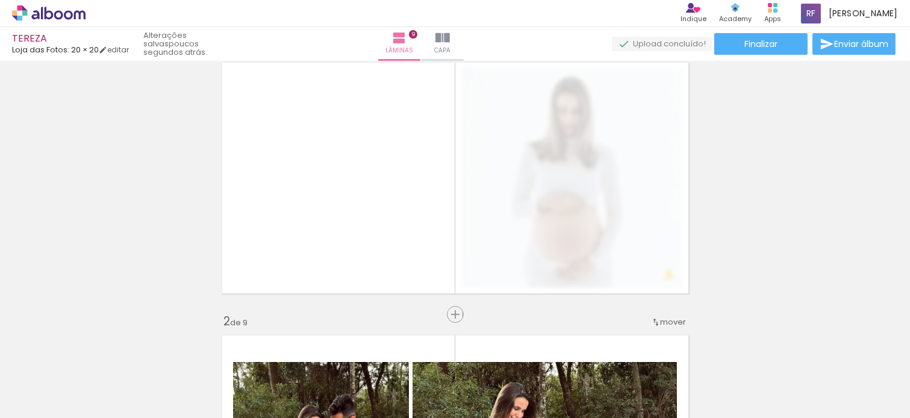
scroll to position [0, 0]
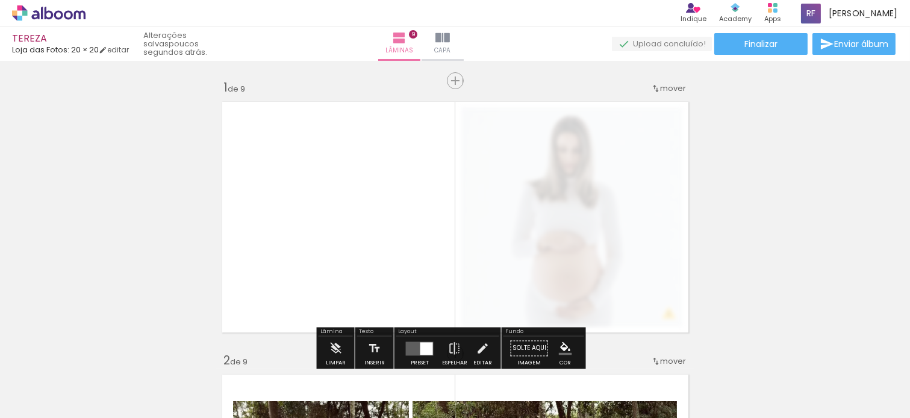
click at [606, 193] on quentale-layouter at bounding box center [455, 217] width 478 height 243
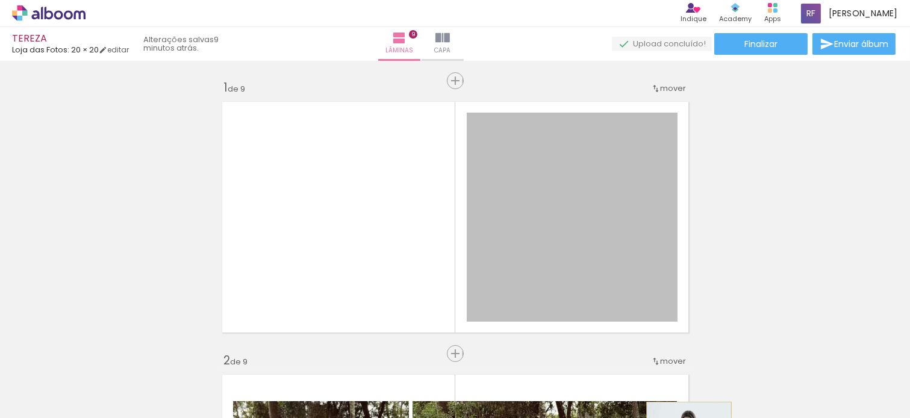
drag, startPoint x: 617, startPoint y: 179, endPoint x: 683, endPoint y: 444, distance: 272.4
click at [683, 417] on html "link( href="../../bower_components/polymer/polymer.html" rel="import" ) picture…" at bounding box center [455, 209] width 910 height 418
drag, startPoint x: 605, startPoint y: 157, endPoint x: 624, endPoint y: 429, distance: 272.9
click at [624, 417] on html "link( href="../../bower_components/polymer/polymer.html" rel="import" ) picture…" at bounding box center [455, 209] width 910 height 418
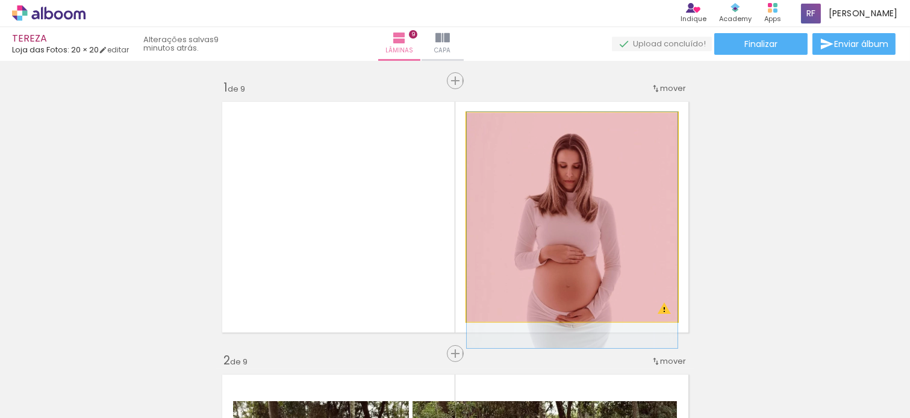
drag, startPoint x: 624, startPoint y: 157, endPoint x: 771, endPoint y: 111, distance: 154.1
click at [632, 417] on html "link( href="../../bower_components/polymer/polymer.html" rel="import" ) picture…" at bounding box center [455, 209] width 910 height 418
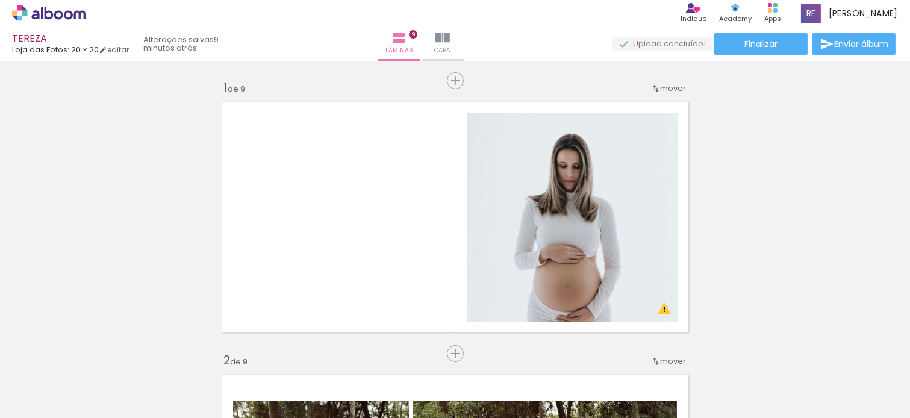
scroll to position [67, 0]
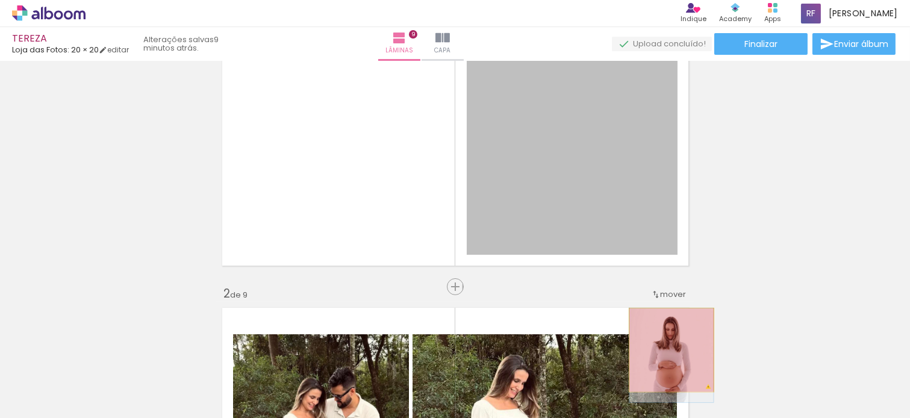
drag, startPoint x: 618, startPoint y: 113, endPoint x: 680, endPoint y: 403, distance: 297.5
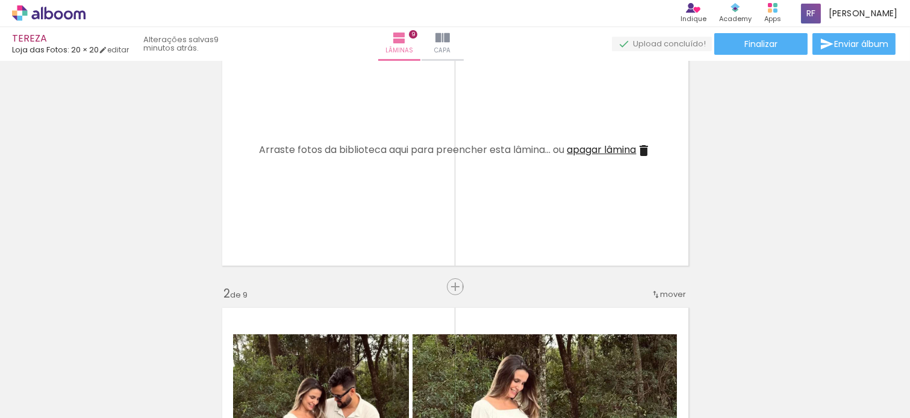
scroll to position [0, 676]
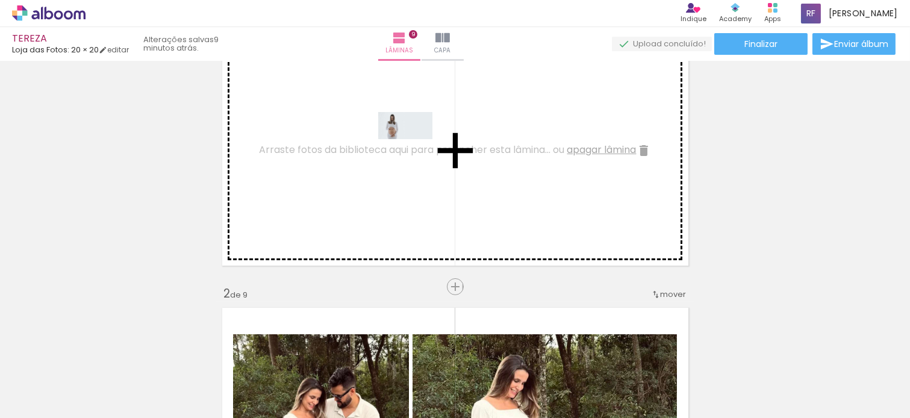
drag, startPoint x: 874, startPoint y: 384, endPoint x: 414, endPoint y: 148, distance: 516.8
click at [414, 148] on quentale-workspace at bounding box center [455, 209] width 910 height 418
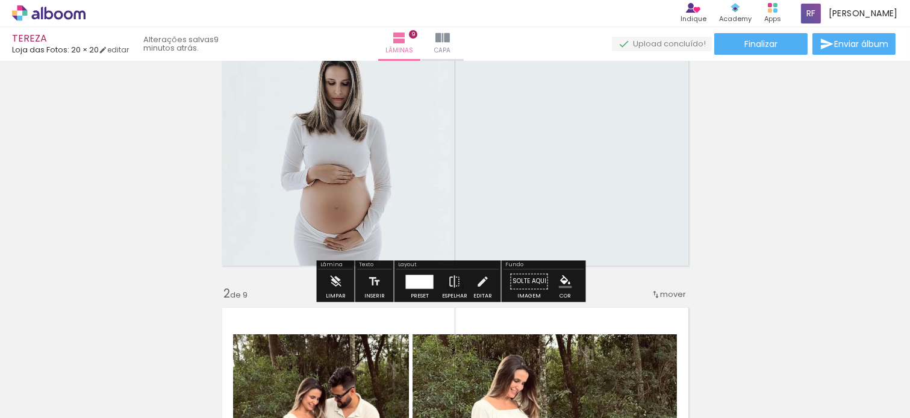
scroll to position [0, 0]
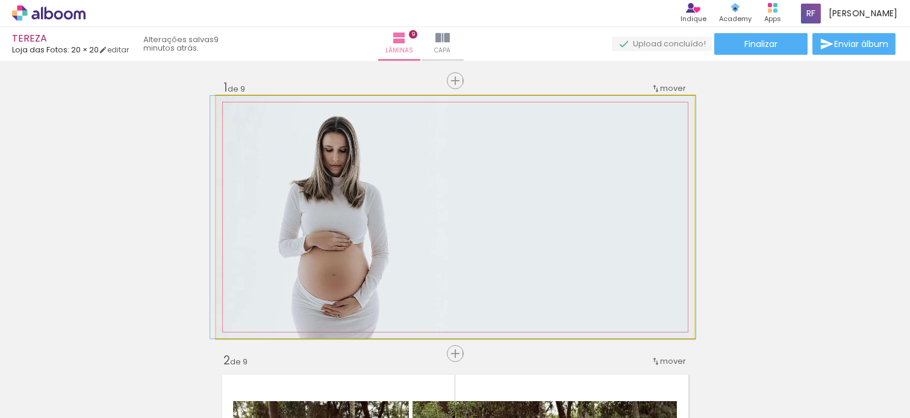
drag, startPoint x: 549, startPoint y: 220, endPoint x: 547, endPoint y: 183, distance: 37.4
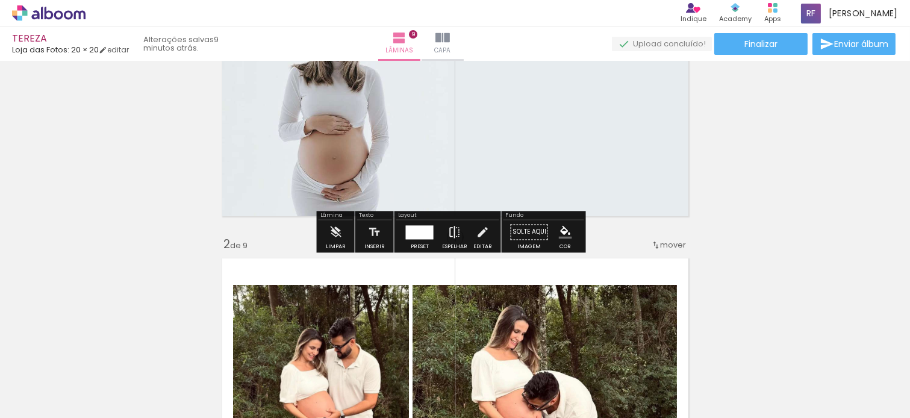
scroll to position [134, 0]
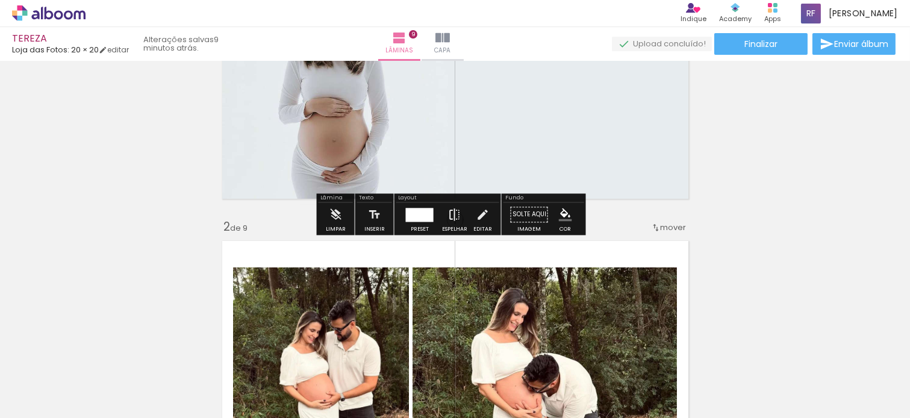
click at [448, 217] on iron-icon at bounding box center [454, 214] width 13 height 24
click at [453, 214] on iron-icon at bounding box center [454, 214] width 13 height 24
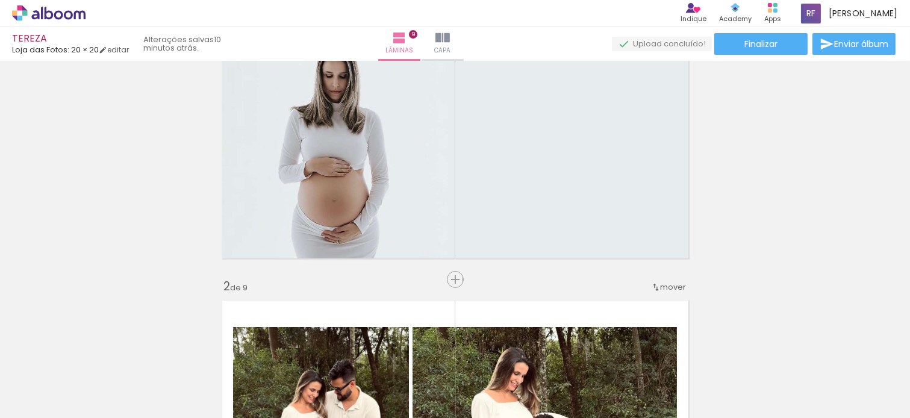
scroll to position [68, 0]
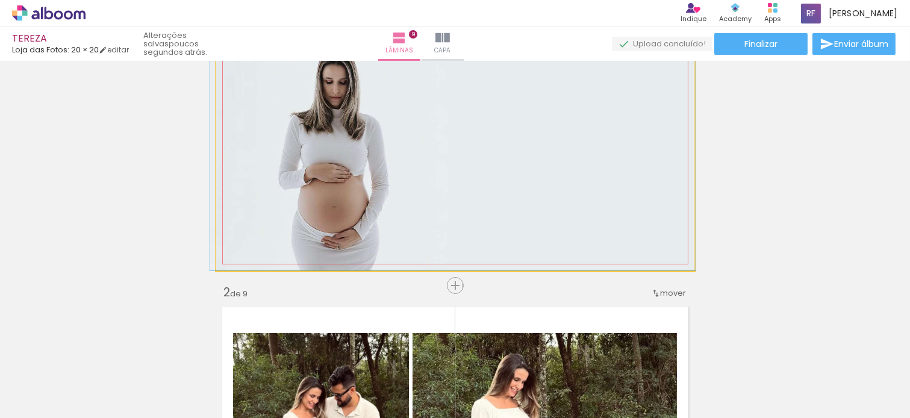
click at [366, 152] on quentale-photo at bounding box center [455, 149] width 478 height 243
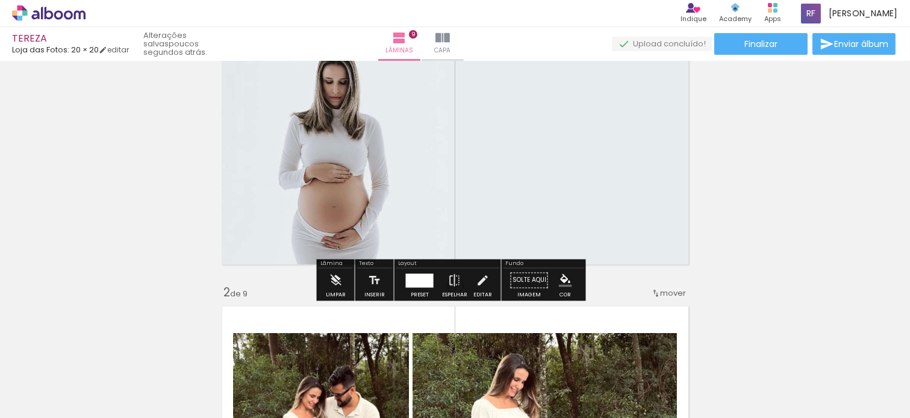
scroll to position [0, 0]
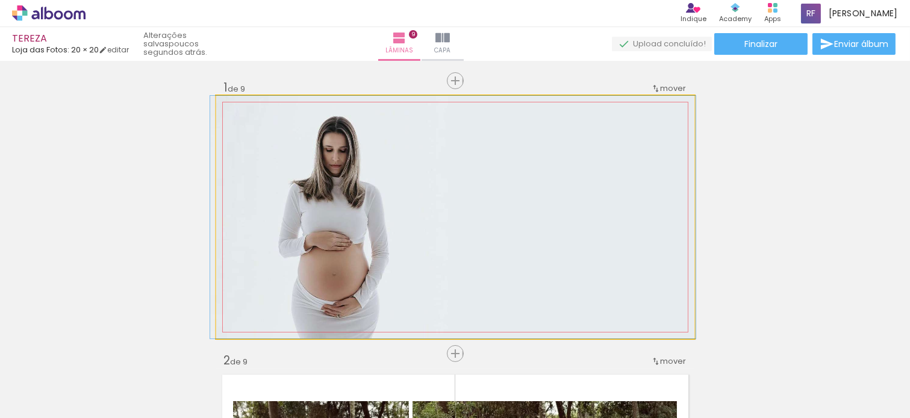
drag, startPoint x: 242, startPoint y: 109, endPoint x: 226, endPoint y: 113, distance: 16.7
type paper-slider "100"
click at [226, 113] on div at bounding box center [262, 108] width 84 height 18
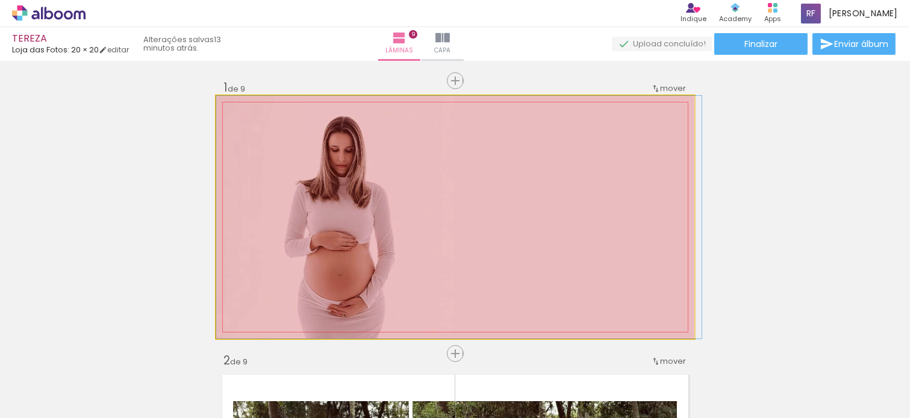
drag, startPoint x: 383, startPoint y: 152, endPoint x: 556, endPoint y: 203, distance: 180.1
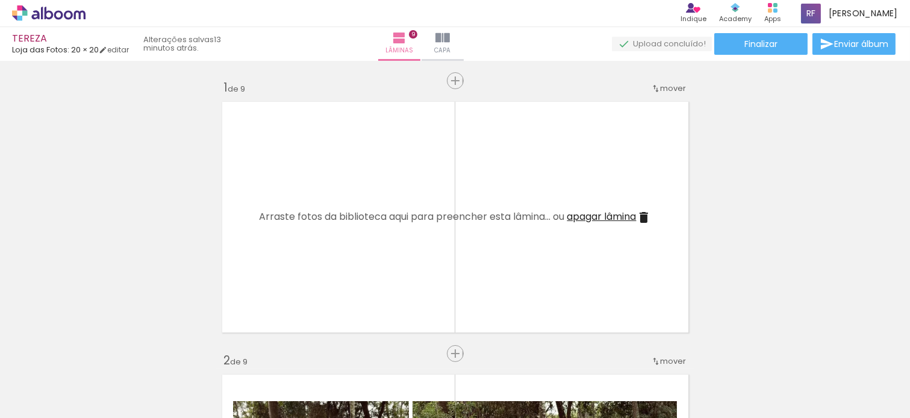
scroll to position [0, 676]
drag, startPoint x: 877, startPoint y: 384, endPoint x: 356, endPoint y: 44, distance: 622.3
click at [514, 179] on quentale-workspace at bounding box center [455, 209] width 910 height 418
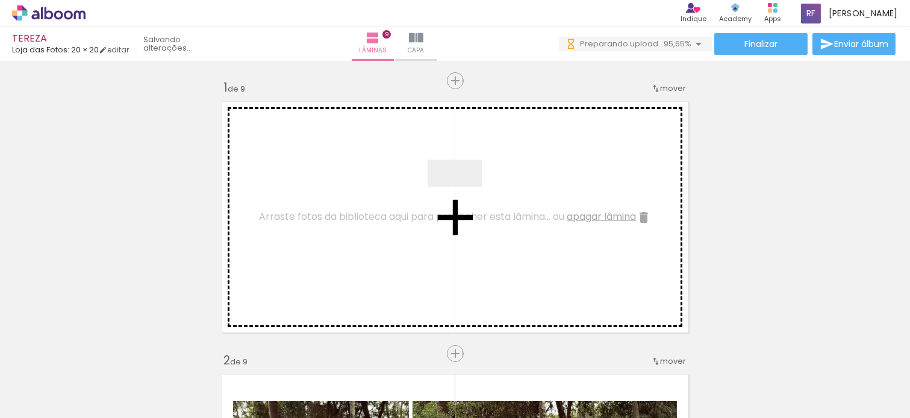
drag, startPoint x: 847, startPoint y: 378, endPoint x: 464, endPoint y: 196, distance: 424.5
click at [464, 196] on quentale-workspace at bounding box center [455, 209] width 910 height 418
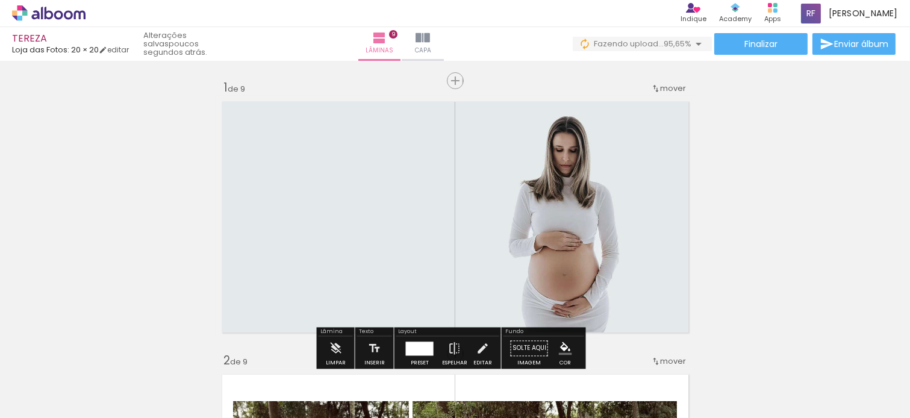
scroll to position [0, 0]
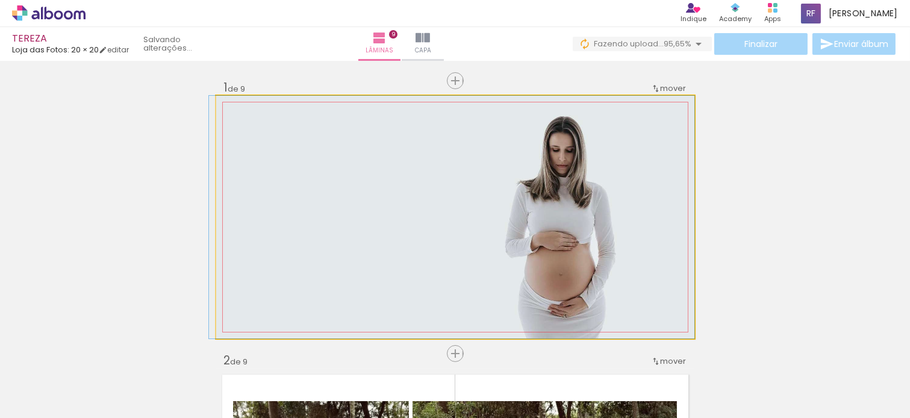
drag, startPoint x: 580, startPoint y: 256, endPoint x: 544, endPoint y: 212, distance: 57.3
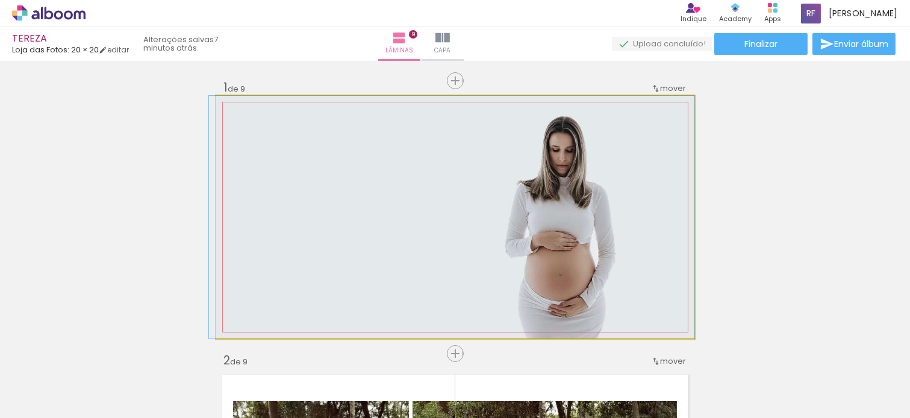
drag, startPoint x: 576, startPoint y: 213, endPoint x: 576, endPoint y: 185, distance: 27.1
click at [0, 0] on div "Confirmar Cancelar" at bounding box center [0, 0] width 0 height 0
click at [0, 0] on div at bounding box center [0, 0] width 0 height 0
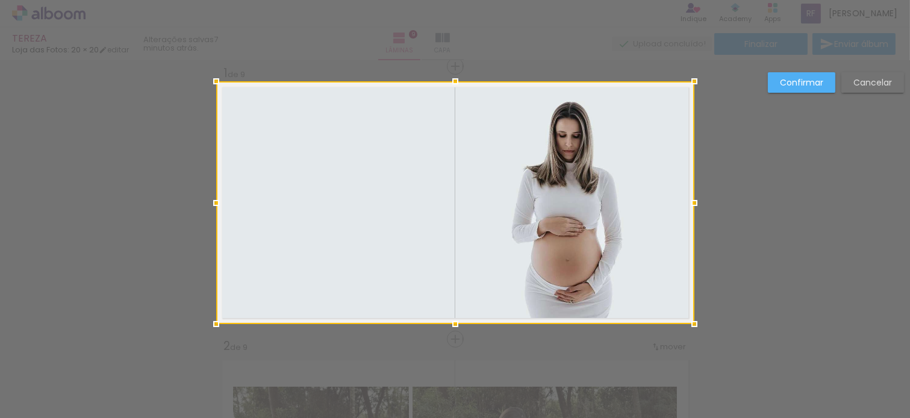
scroll to position [14, 0]
click at [805, 89] on paper-button "Confirmar" at bounding box center [801, 82] width 67 height 20
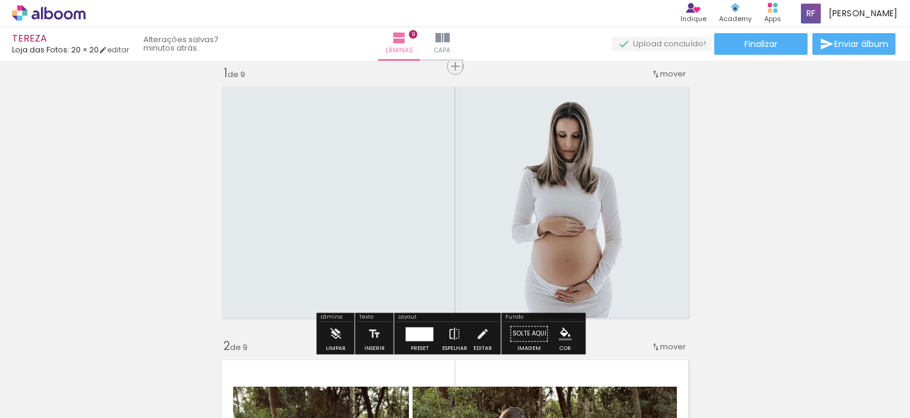
scroll to position [0, 743]
